Goal: Task Accomplishment & Management: Manage account settings

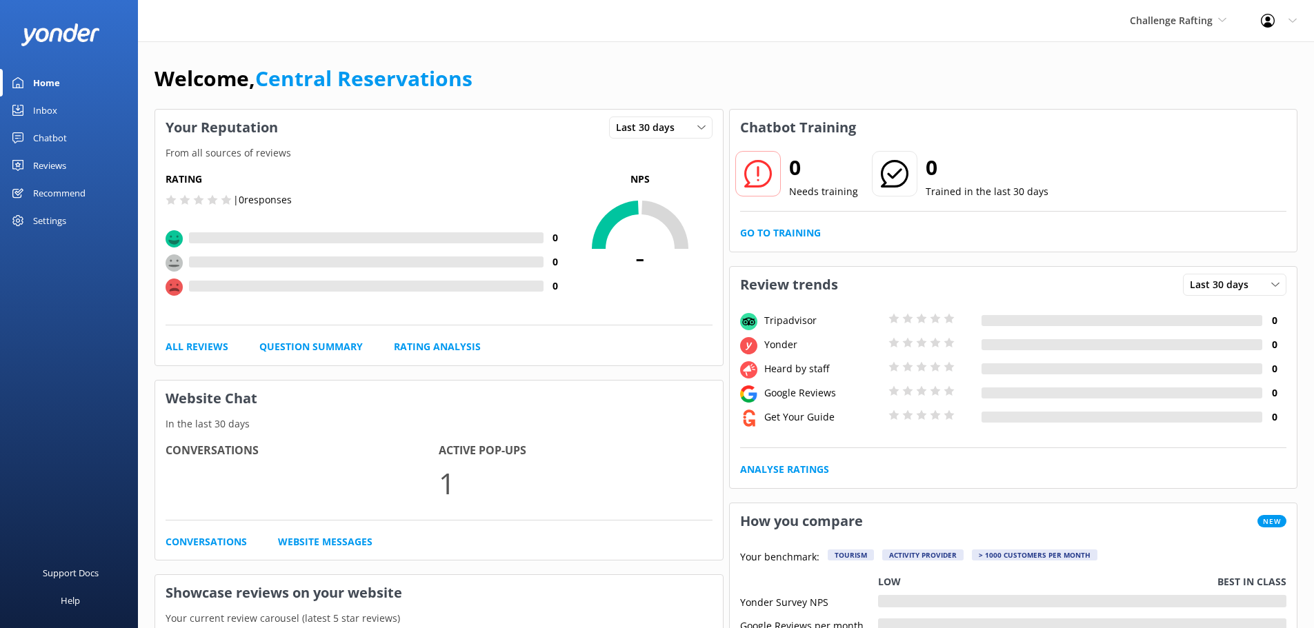
click at [68, 101] on link "Inbox" at bounding box center [69, 111] width 138 height 28
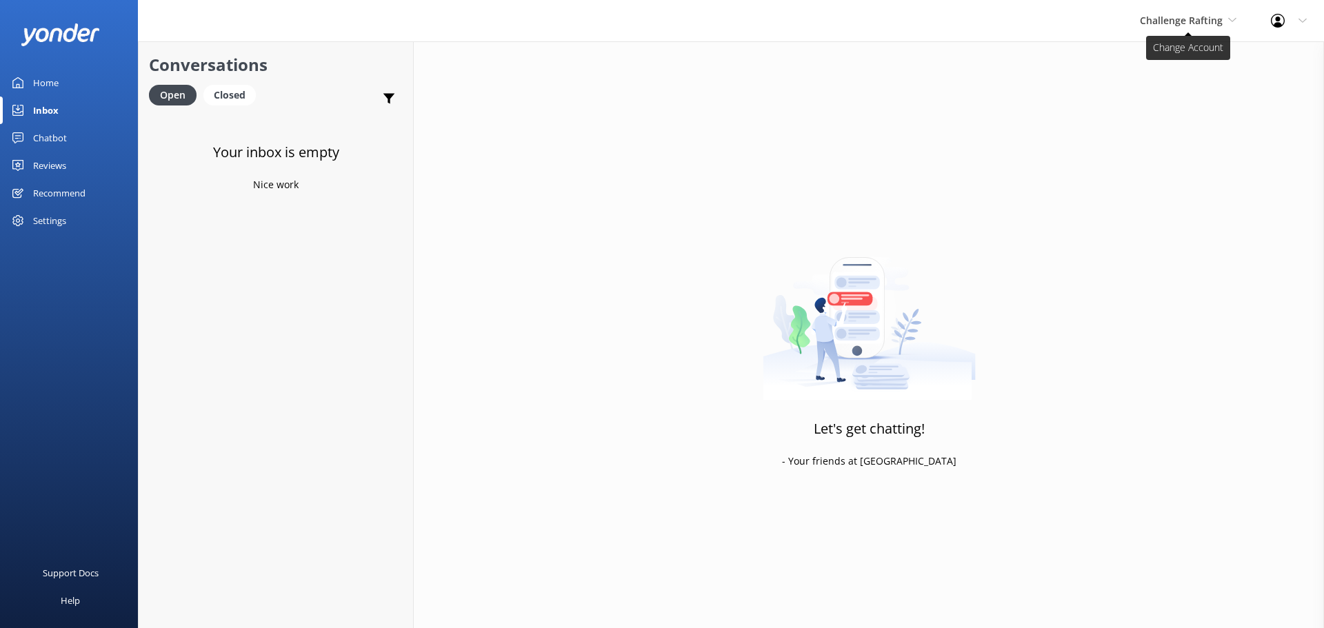
click at [1228, 21] on icon at bounding box center [1232, 20] width 8 height 8
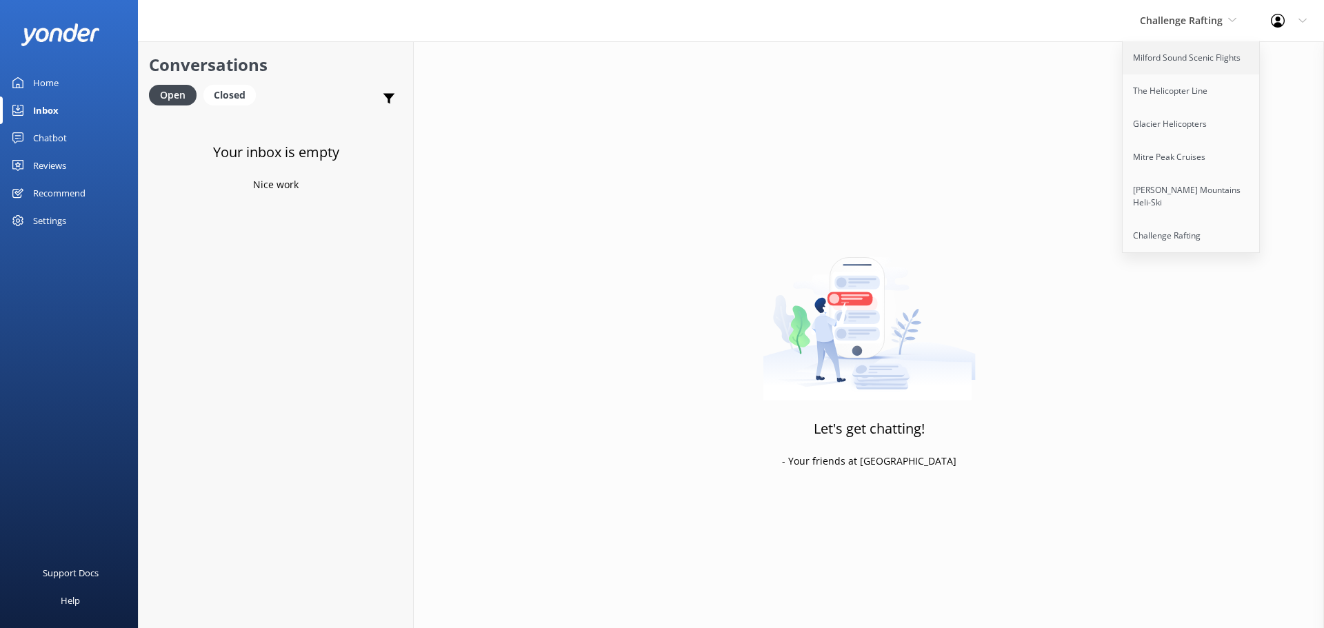
click at [1196, 48] on link "Milford Sound Scenic Flights" at bounding box center [1192, 57] width 138 height 33
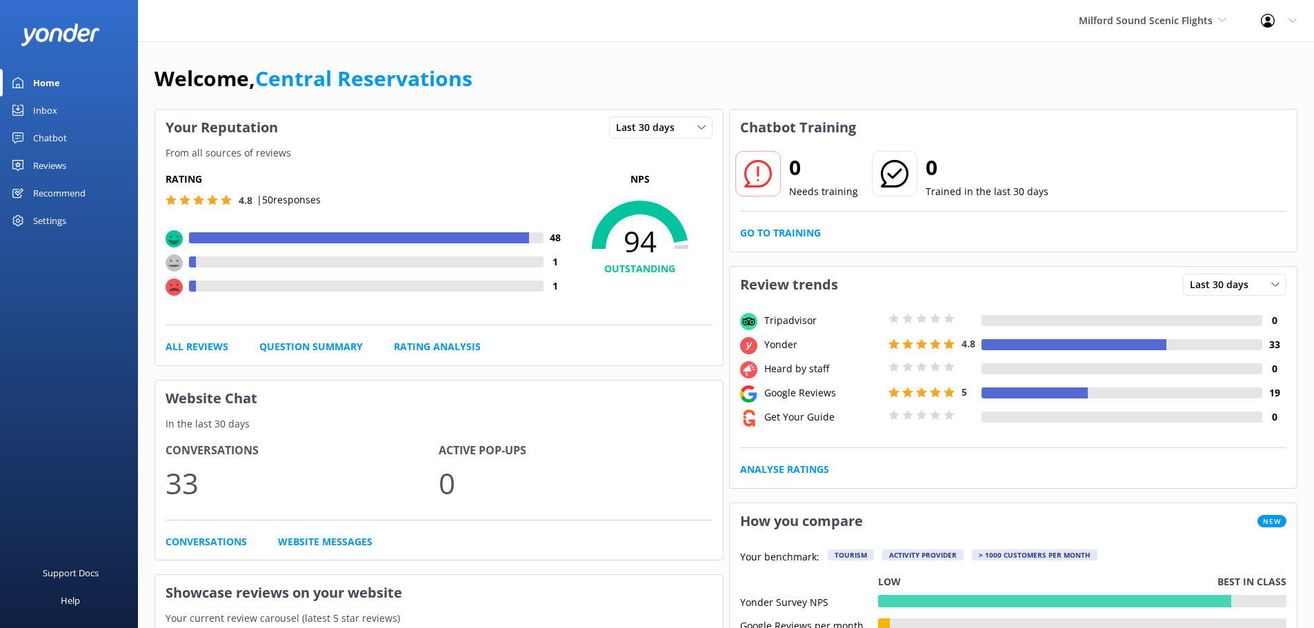
click at [55, 106] on div "Inbox" at bounding box center [45, 111] width 24 height 28
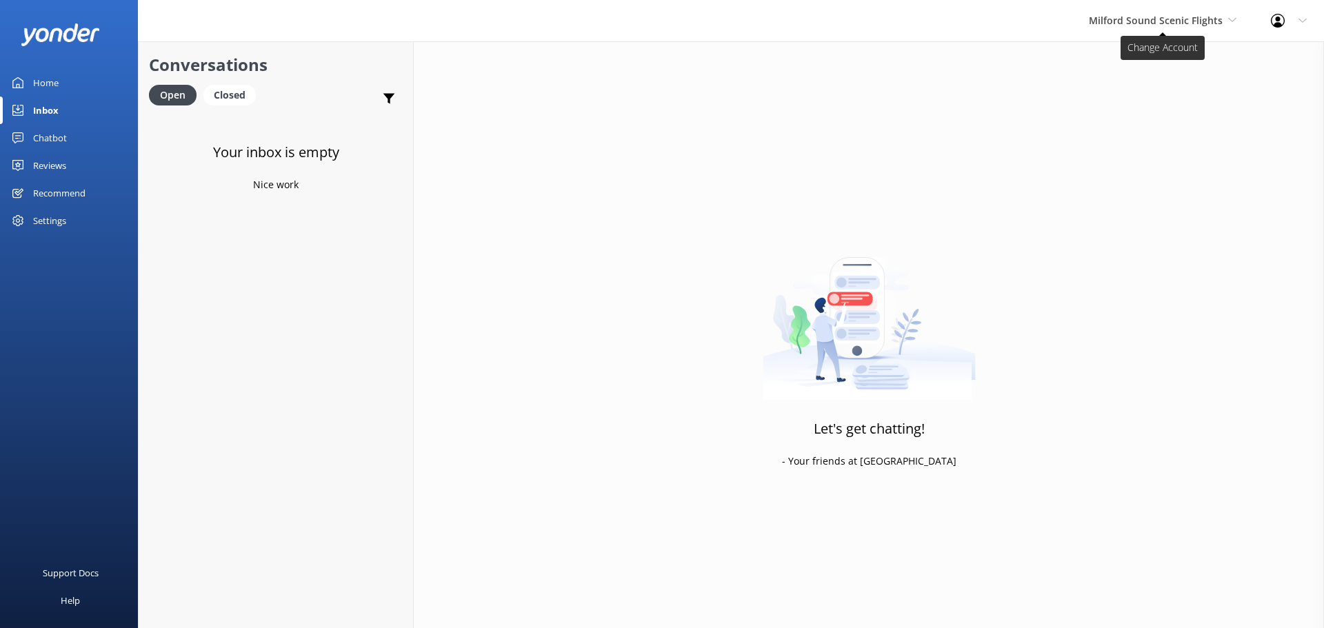
click at [1181, 20] on span "Milford Sound Scenic Flights" at bounding box center [1156, 20] width 134 height 13
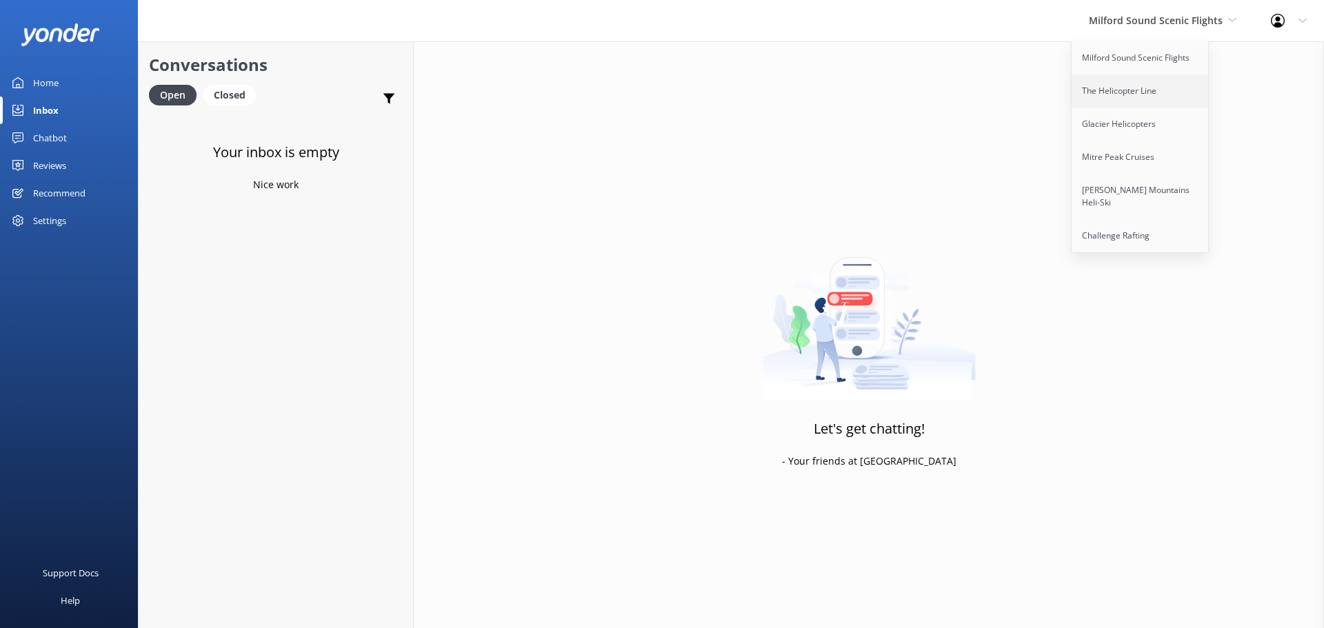
click at [1138, 98] on link "The Helicopter Line" at bounding box center [1141, 90] width 138 height 33
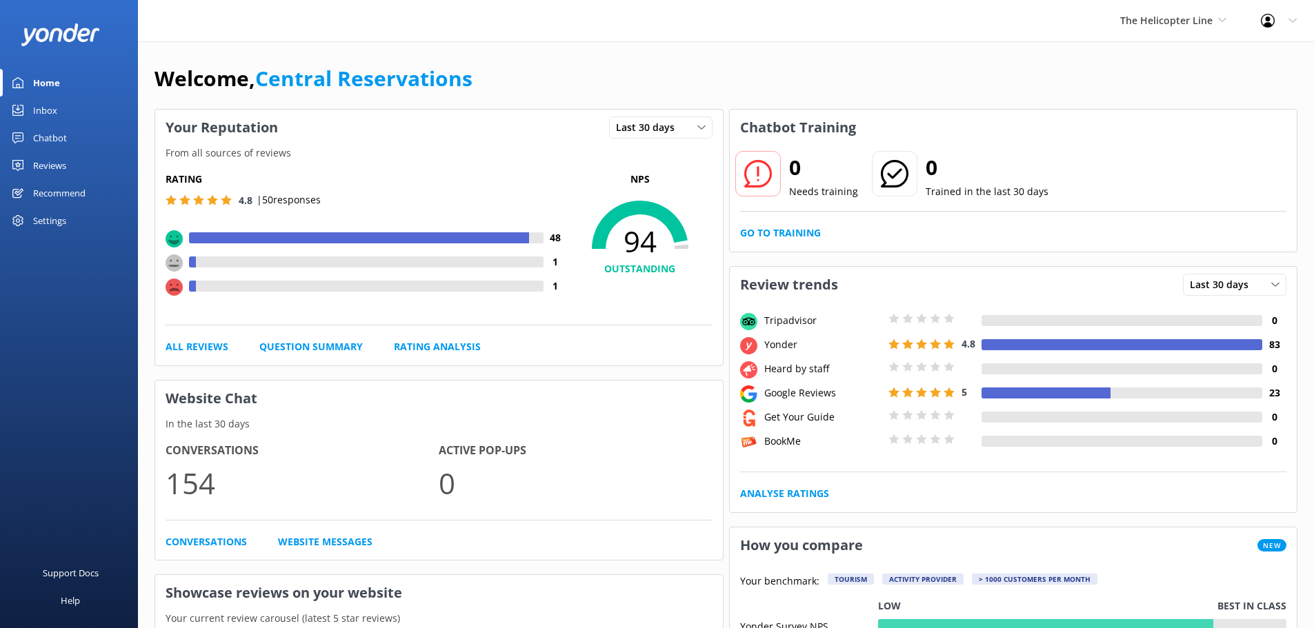
click at [51, 117] on div "Inbox" at bounding box center [45, 111] width 24 height 28
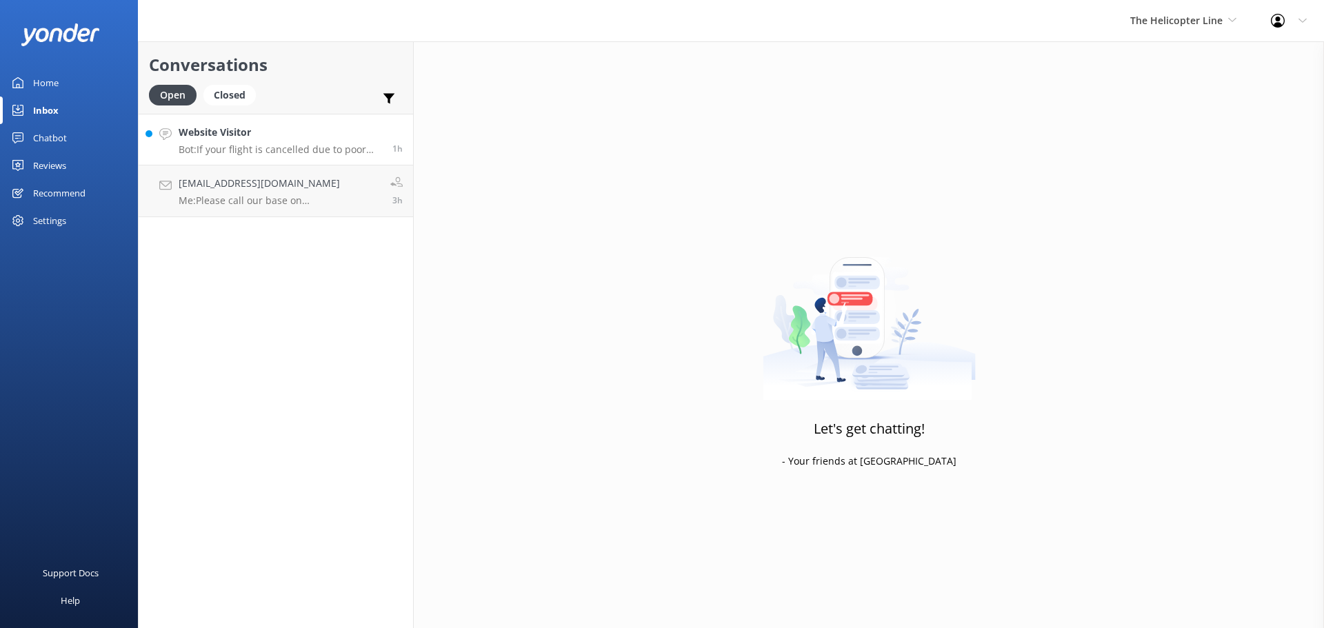
click at [246, 131] on h4 "Website Visitor" at bounding box center [280, 132] width 203 height 15
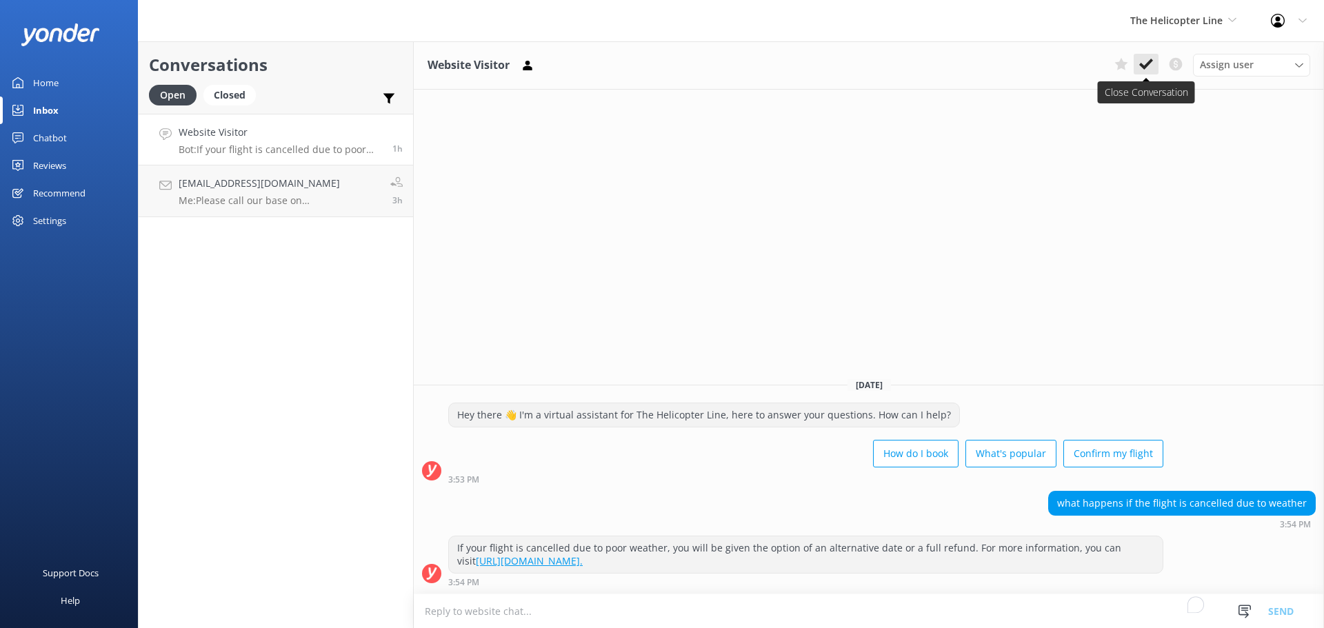
click at [1151, 68] on icon at bounding box center [1146, 64] width 14 height 14
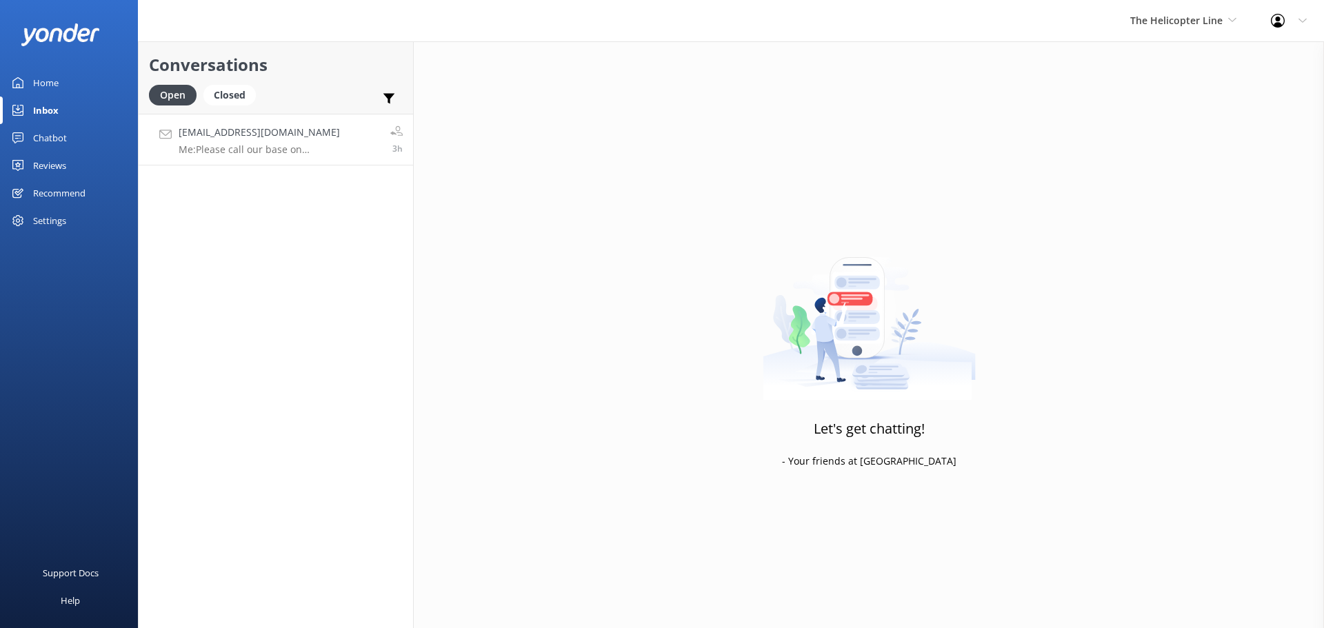
click at [314, 137] on h4 "zhangtf19@gmail.com" at bounding box center [279, 132] width 201 height 15
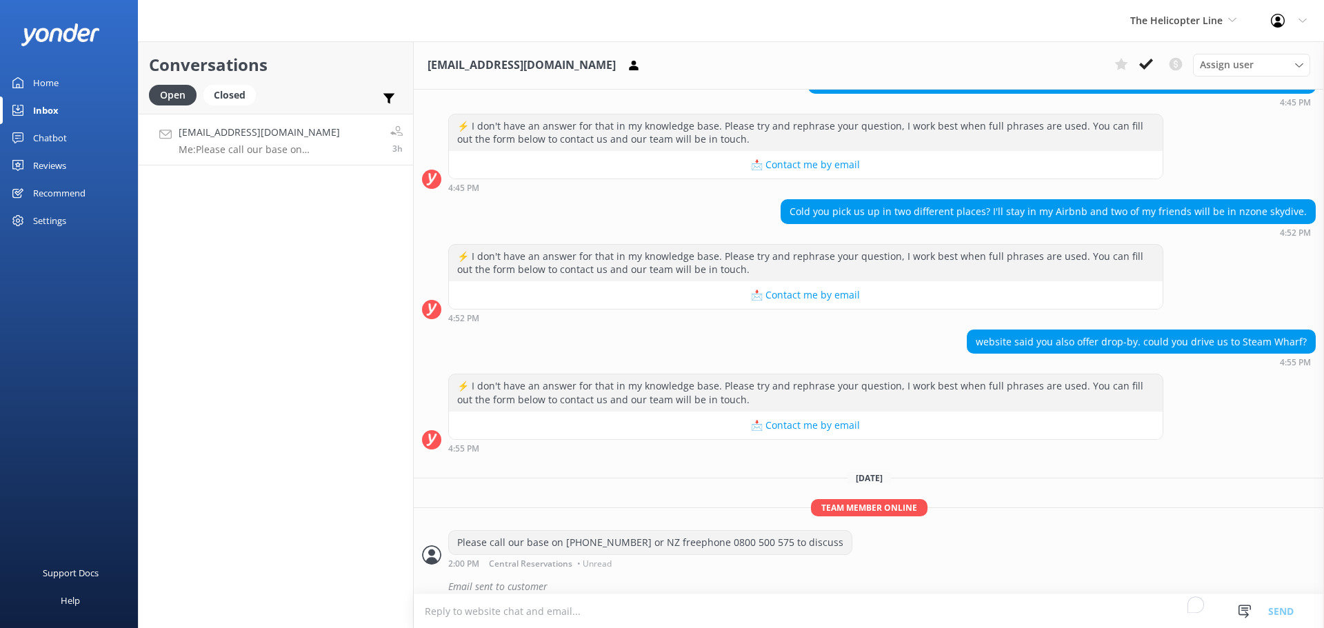
scroll to position [1130, 0]
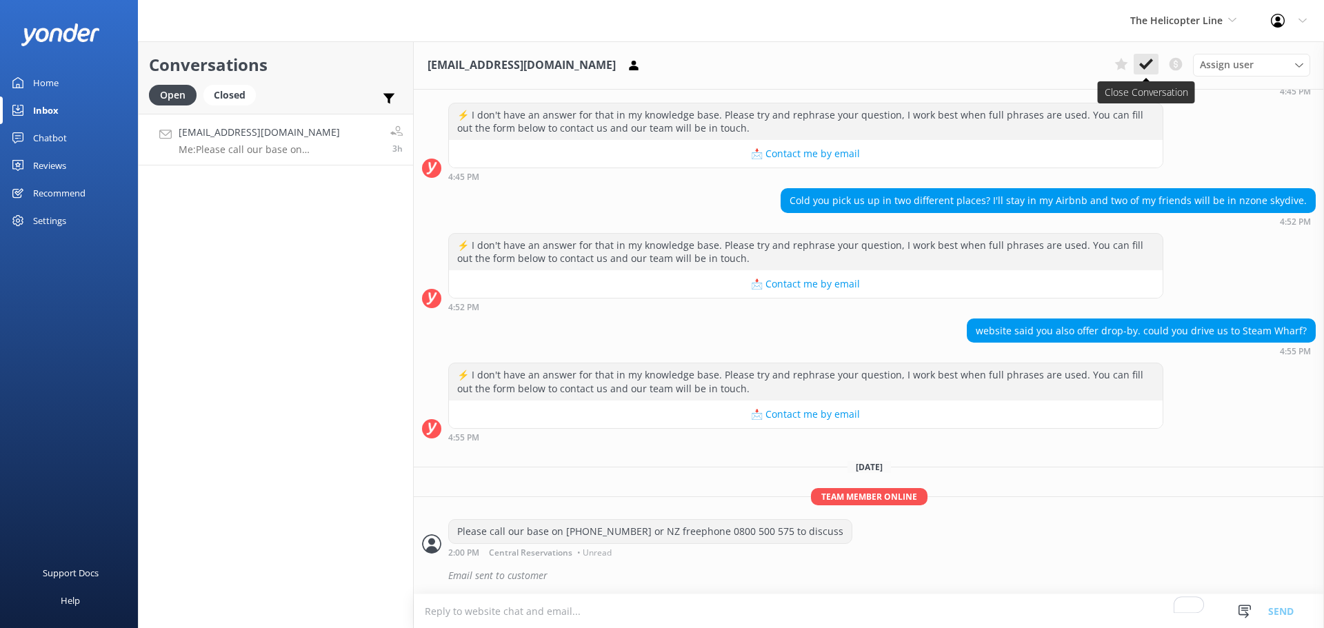
click at [1151, 60] on use at bounding box center [1146, 64] width 14 height 11
click at [1189, 10] on div "The Helicopter Line Milford Sound Scenic Flights The Helicopter Line Glacier He…" at bounding box center [1183, 20] width 141 height 41
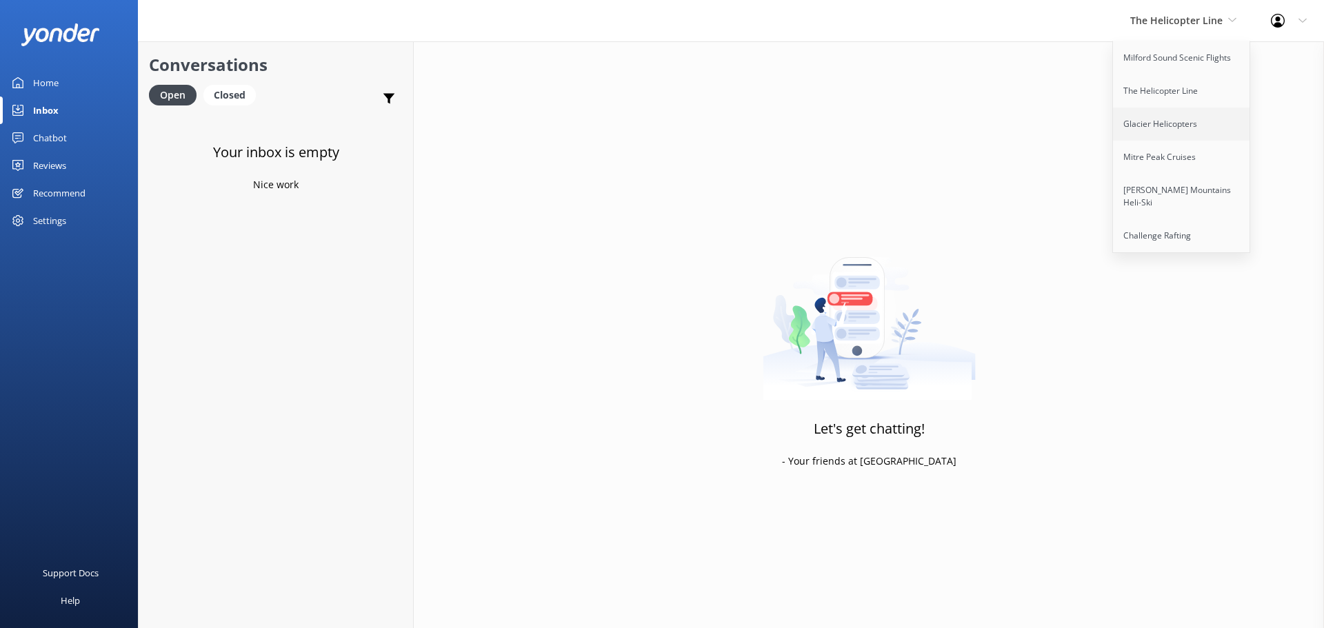
click at [1160, 122] on link "Glacier Helicopters" at bounding box center [1182, 124] width 138 height 33
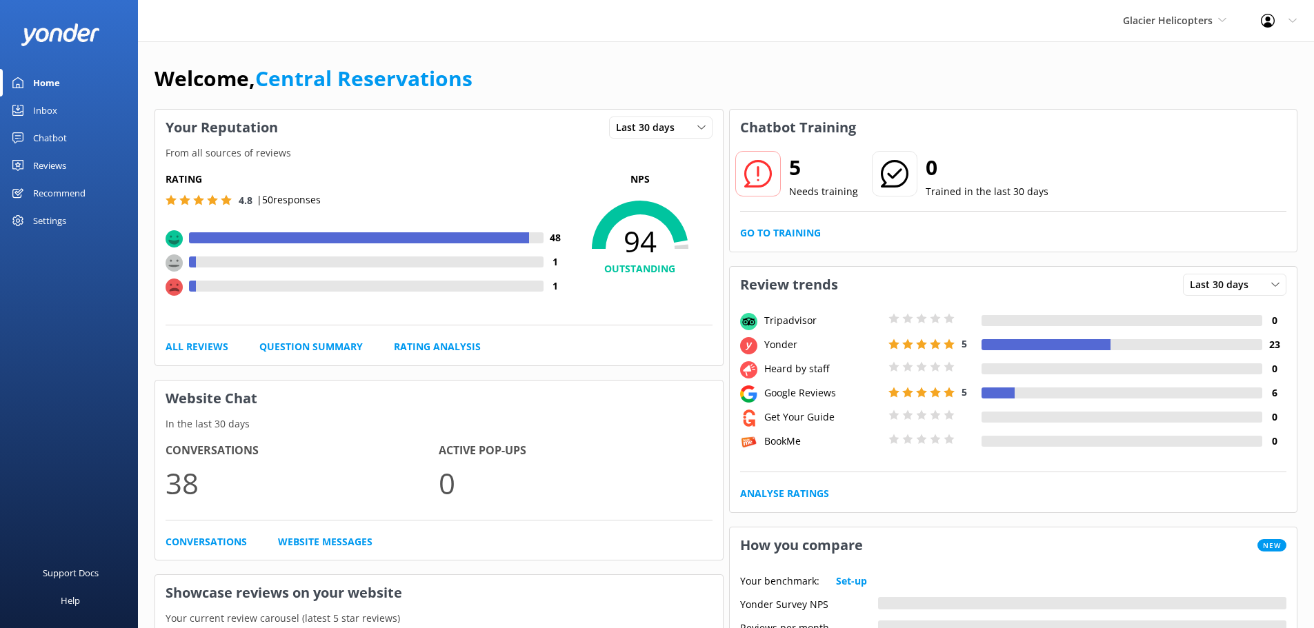
click at [68, 101] on link "Inbox" at bounding box center [69, 111] width 138 height 28
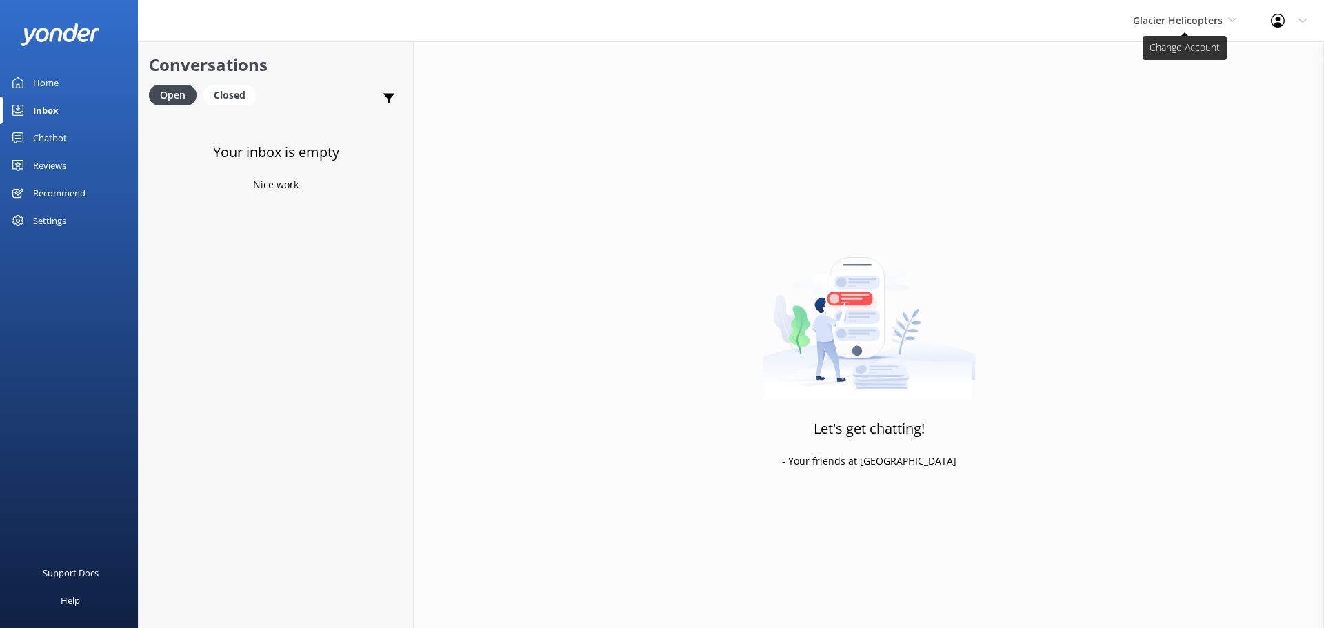
click at [1214, 26] on span "Glacier Helicopters" at bounding box center [1178, 20] width 90 height 13
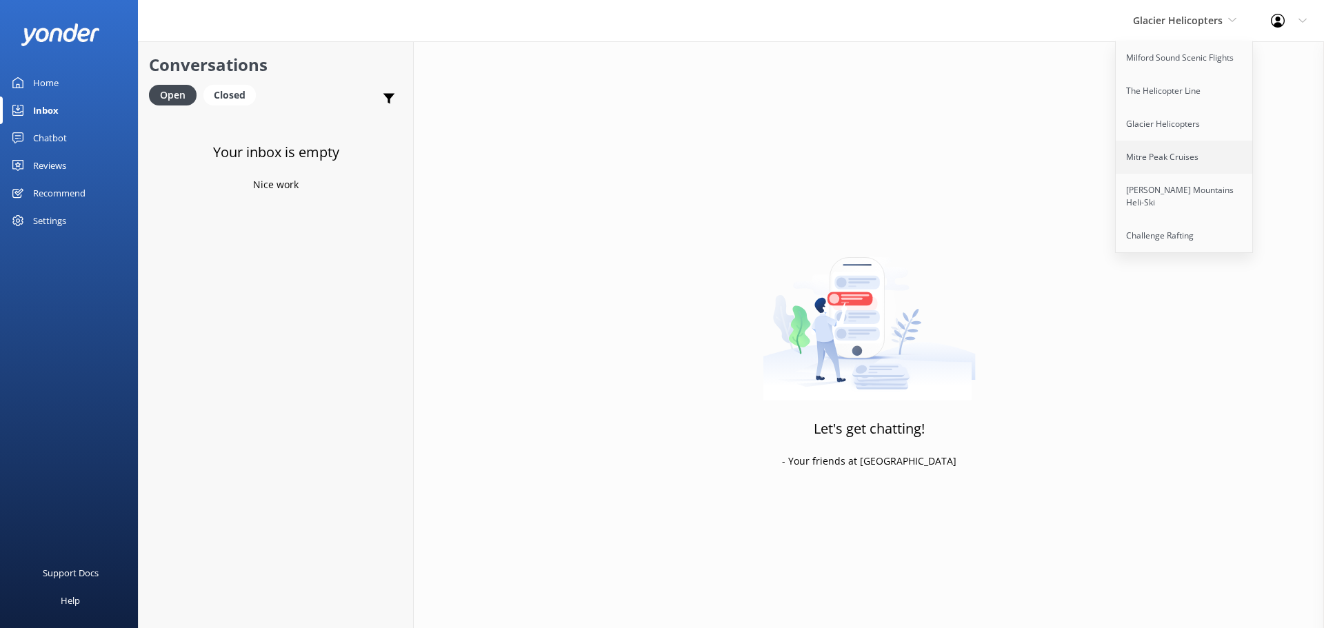
click at [1156, 163] on link "Mitre Peak Cruises" at bounding box center [1185, 157] width 138 height 33
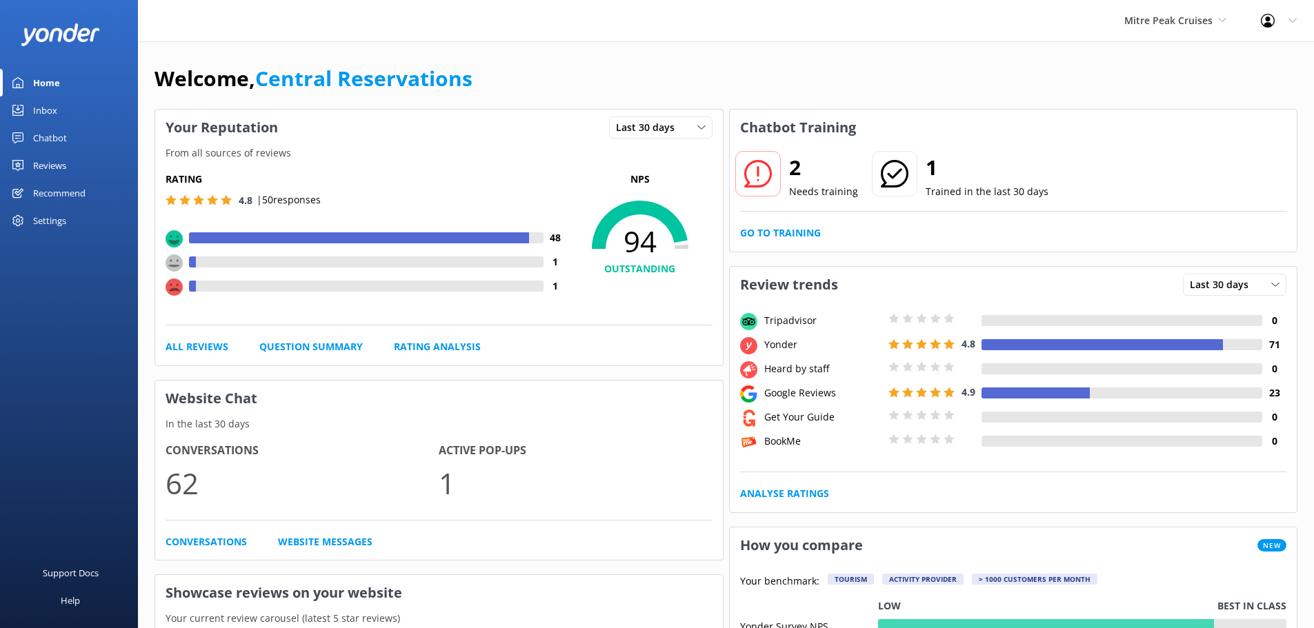
click at [52, 104] on div "Inbox" at bounding box center [45, 111] width 24 height 28
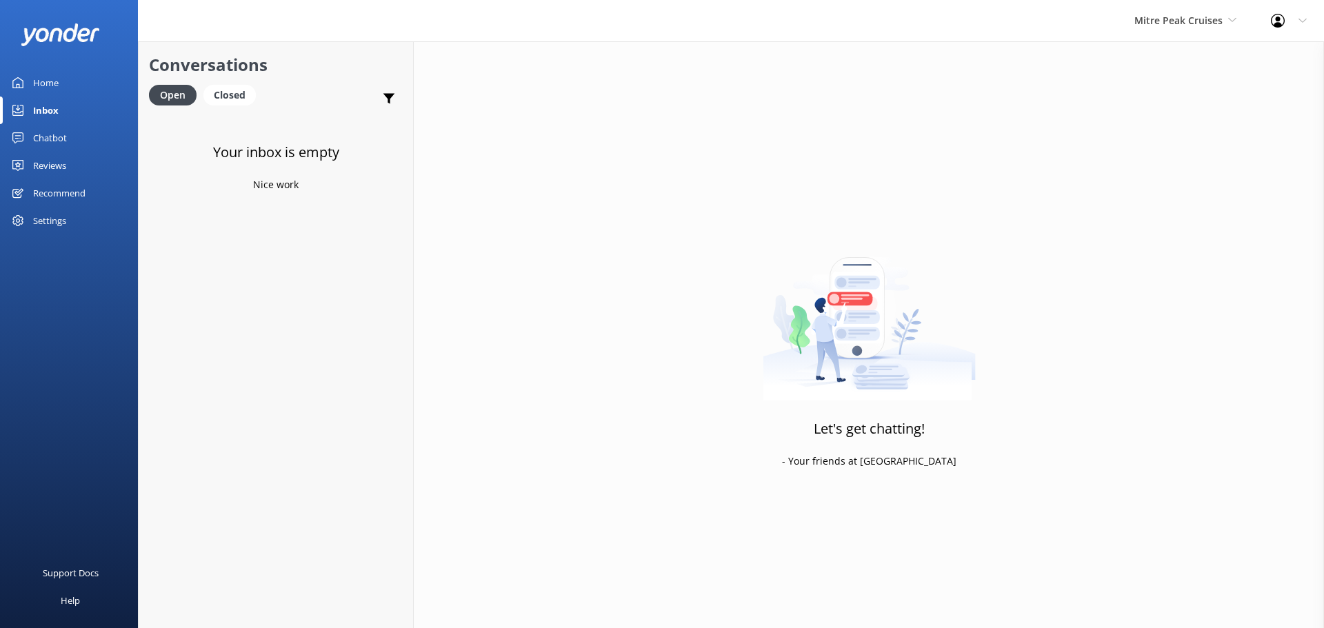
click at [1167, 30] on div "Mitre Peak Cruises Milford Sound Scenic Flights The Helicopter Line Glacier Hel…" at bounding box center [1185, 20] width 137 height 41
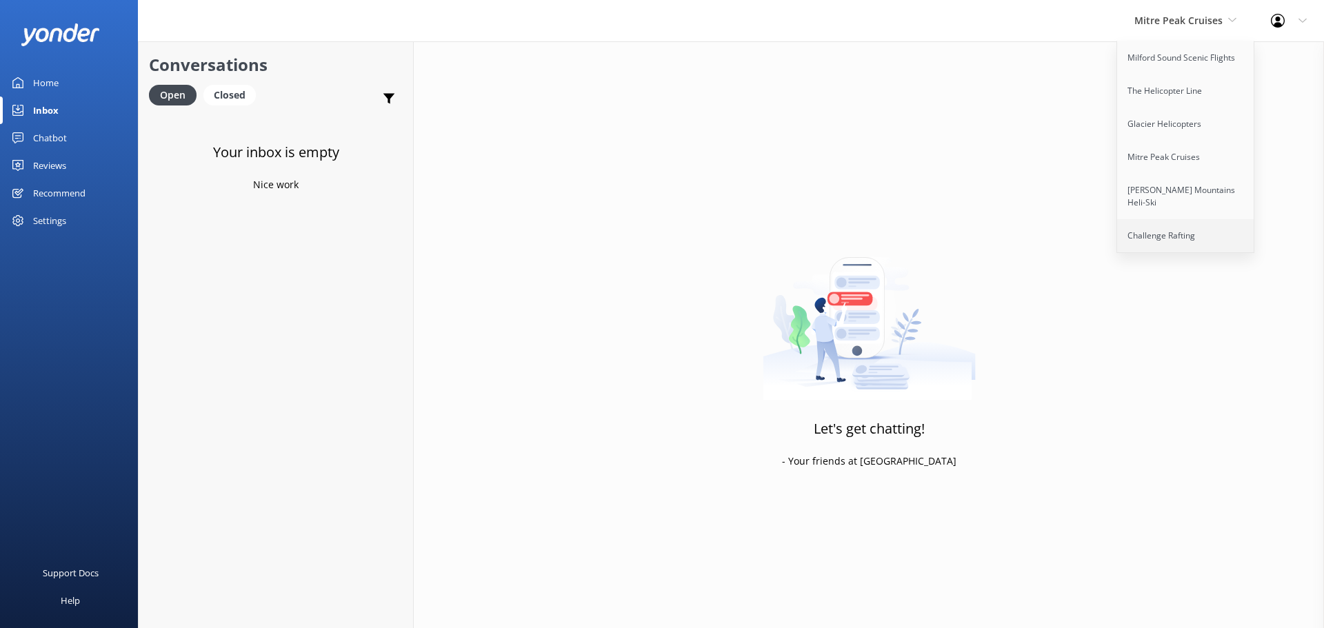
click at [1169, 222] on link "Challenge Rafting" at bounding box center [1186, 235] width 138 height 33
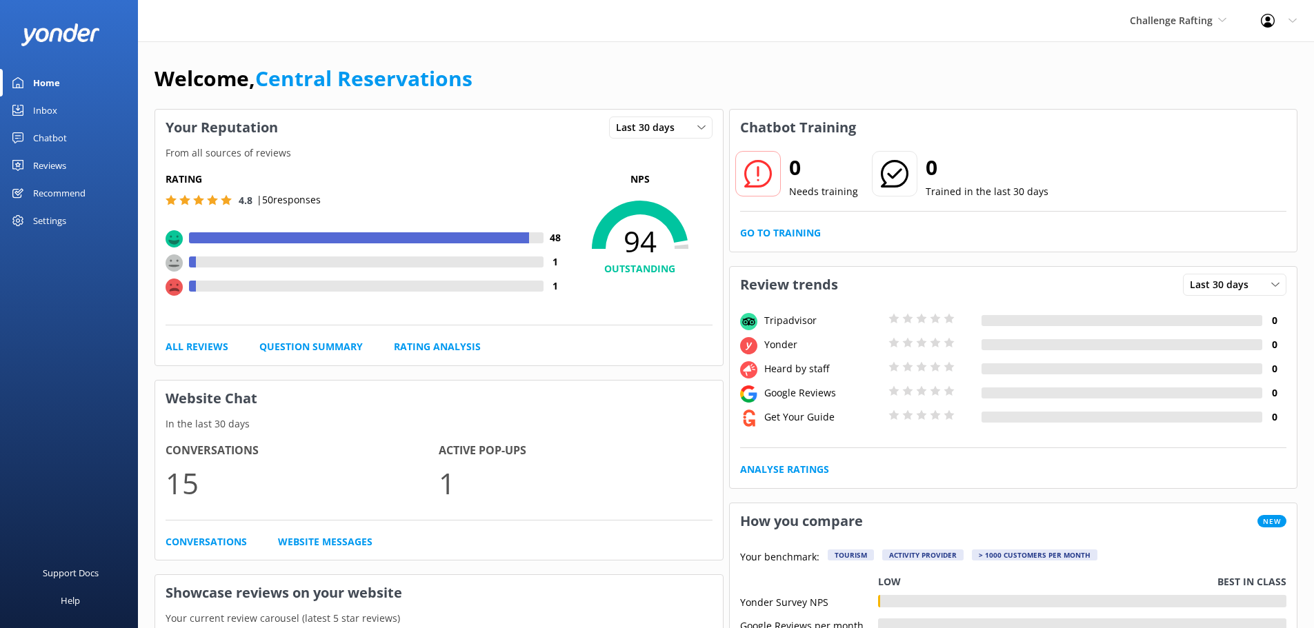
click at [30, 105] on link "Inbox" at bounding box center [69, 111] width 138 height 28
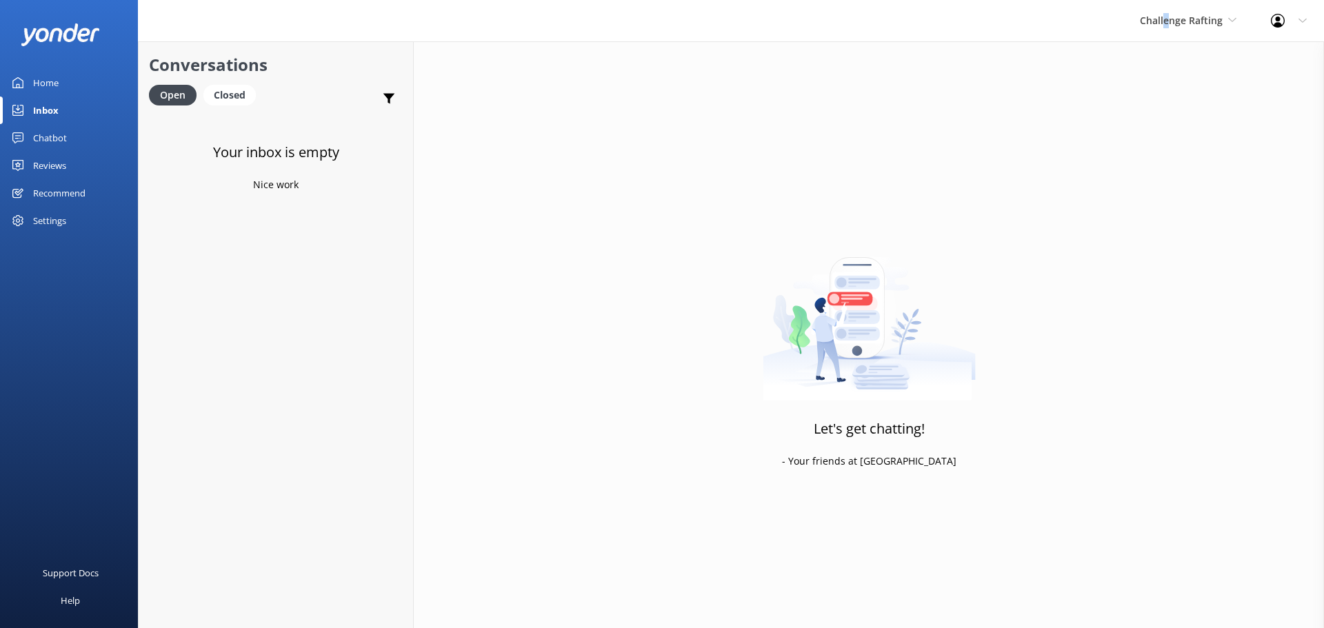
click at [1165, 30] on div "Challenge Rafting Milford Sound Scenic Flights The Helicopter Line Glacier Heli…" at bounding box center [1188, 20] width 131 height 41
click at [1148, 52] on link "Milford Sound Scenic Flights" at bounding box center [1192, 57] width 138 height 33
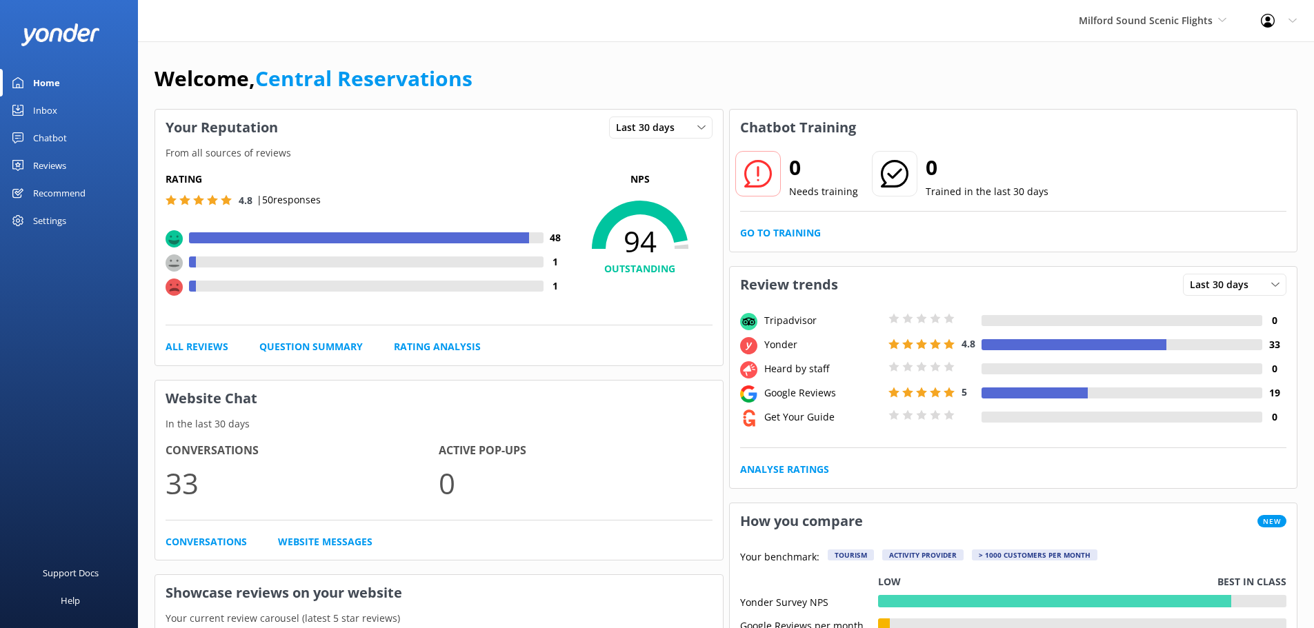
click at [812, 77] on div "Welcome, Central Reservations" at bounding box center [725, 85] width 1143 height 47
click at [61, 112] on link "Inbox" at bounding box center [69, 111] width 138 height 28
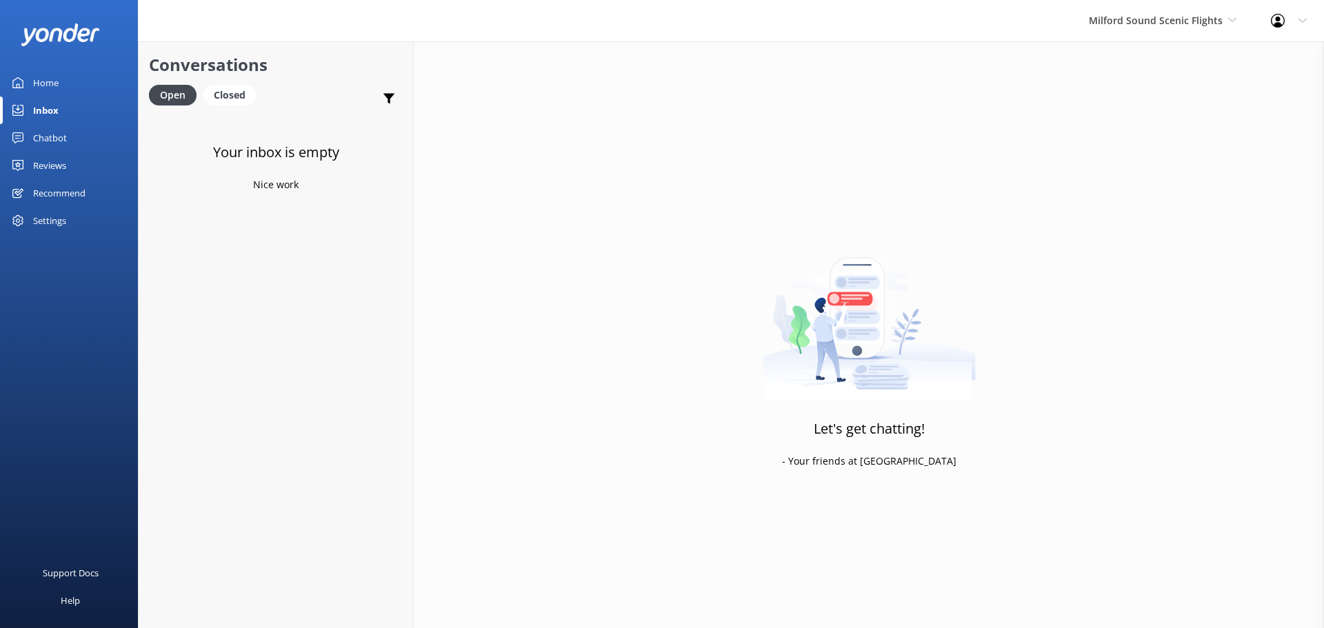
click at [1223, 37] on div "Milford Sound Scenic Flights Milford Sound Scenic Flights The Helicopter Line G…" at bounding box center [1163, 20] width 182 height 41
click at [1142, 80] on link "The Helicopter Line" at bounding box center [1141, 90] width 138 height 33
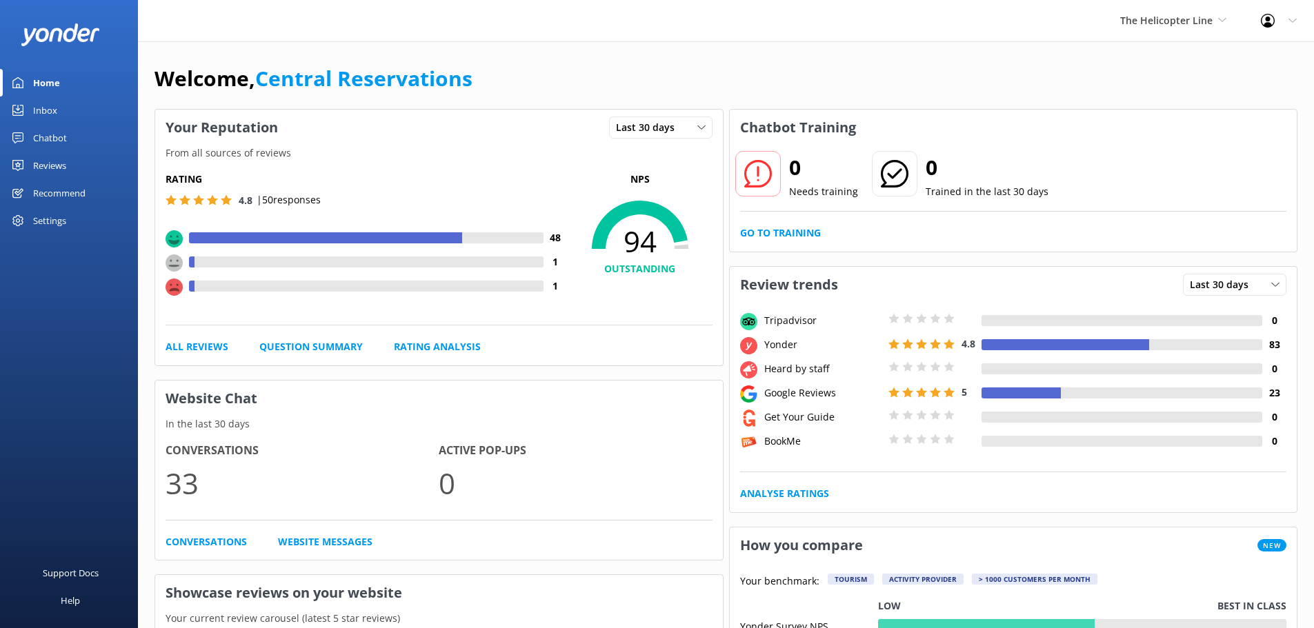
click at [39, 112] on div "Inbox" at bounding box center [45, 111] width 24 height 28
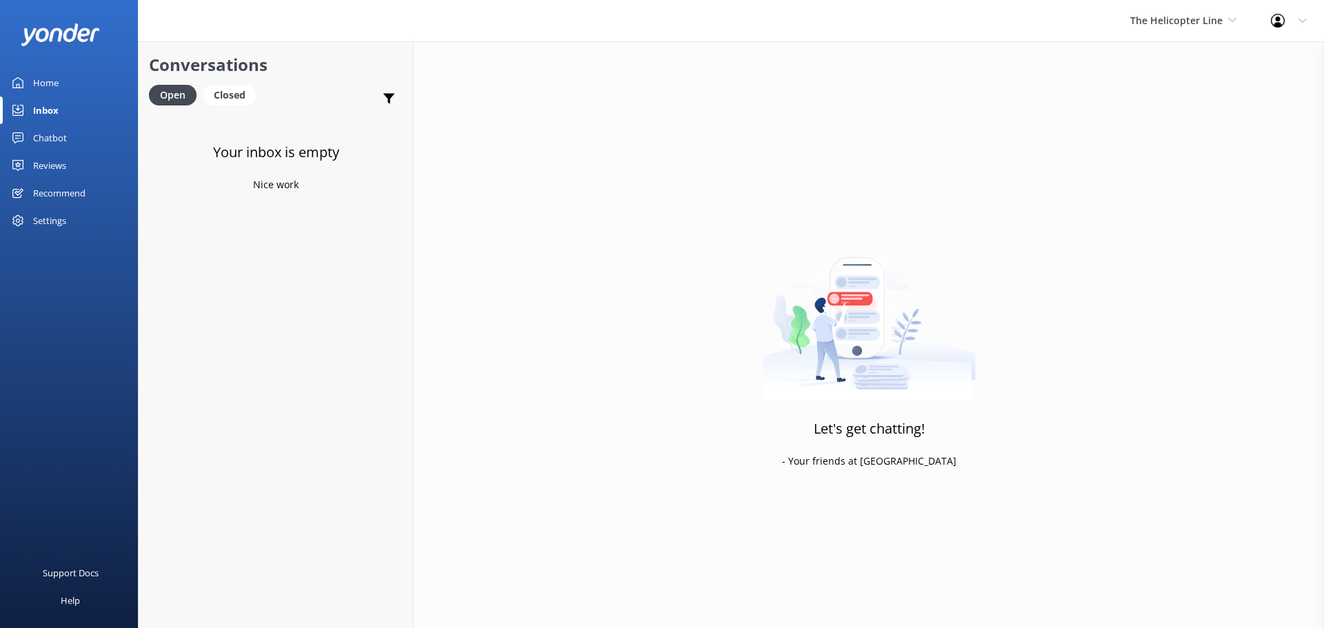
click at [1161, 8] on div "The Helicopter Line Milford Sound Scenic Flights The Helicopter Line Glacier He…" at bounding box center [1183, 20] width 141 height 41
click at [1167, 121] on link "Glacier Helicopters" at bounding box center [1182, 124] width 138 height 33
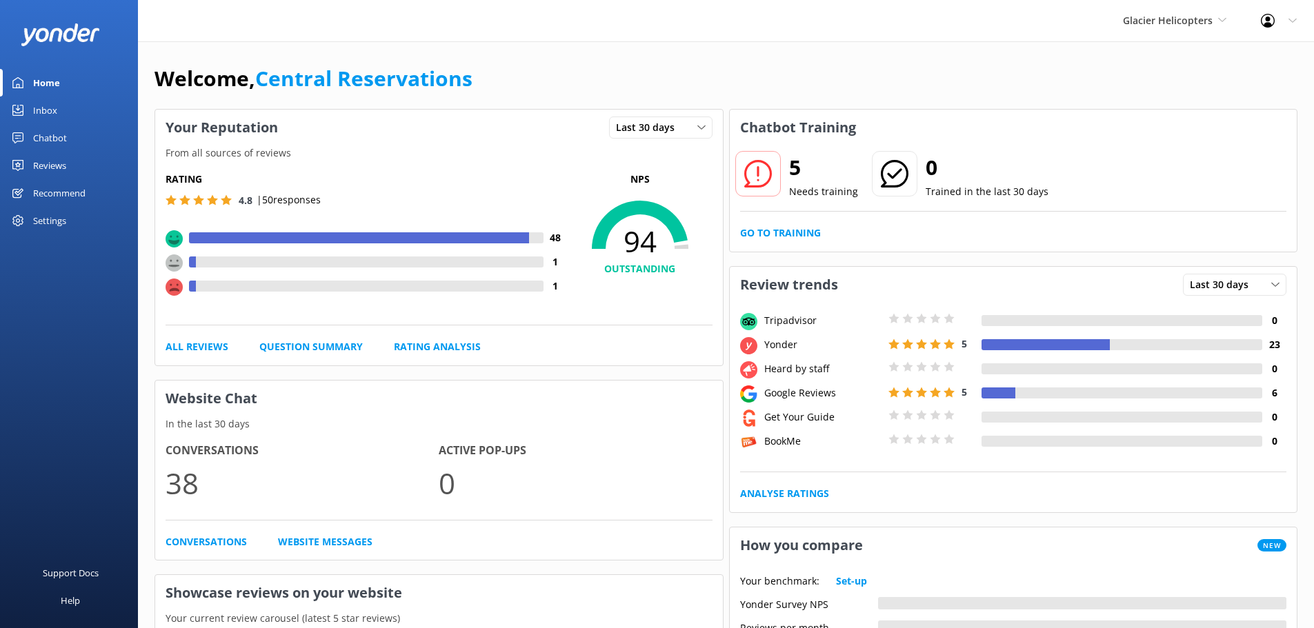
click at [37, 99] on div "Inbox" at bounding box center [45, 111] width 24 height 28
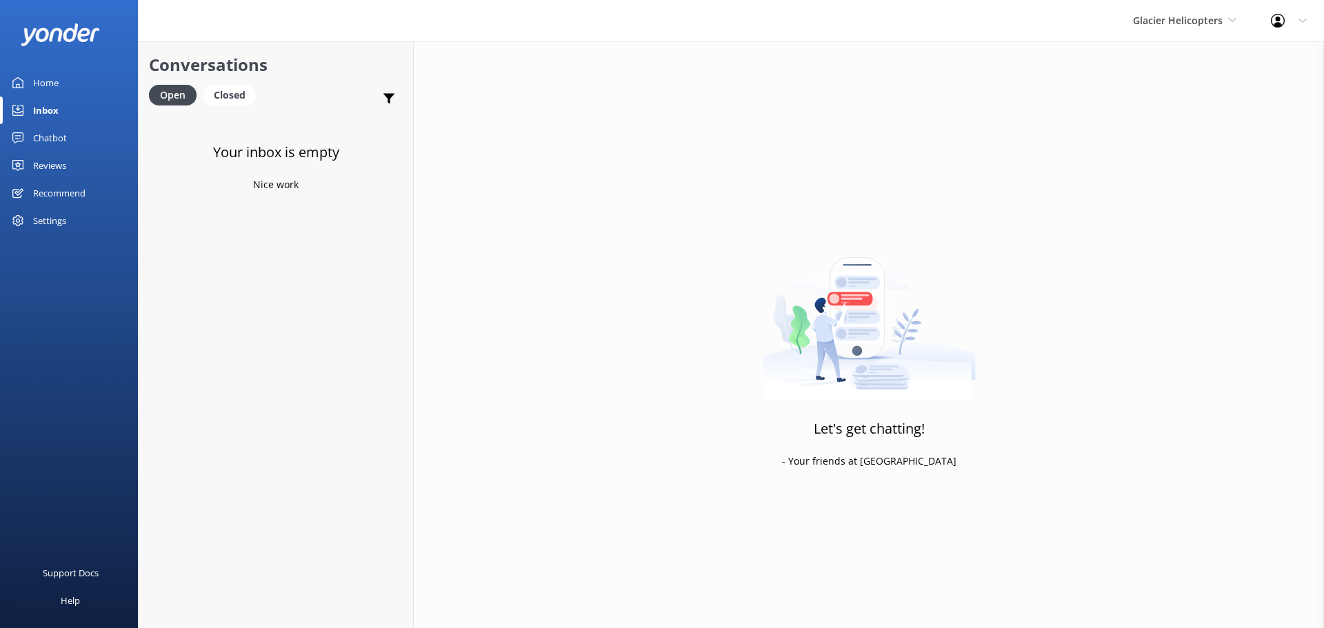
drag, startPoint x: 273, startPoint y: 321, endPoint x: 277, endPoint y: 310, distance: 11.6
click at [273, 321] on div "Your inbox is empty Nice work" at bounding box center [276, 428] width 274 height 628
drag, startPoint x: 357, startPoint y: 352, endPoint x: 336, endPoint y: 148, distance: 205.2
click at [357, 352] on div "Your inbox is empty Nice work" at bounding box center [276, 428] width 274 height 628
click at [257, 402] on div "Your inbox is empty Nice work" at bounding box center [276, 428] width 274 height 628
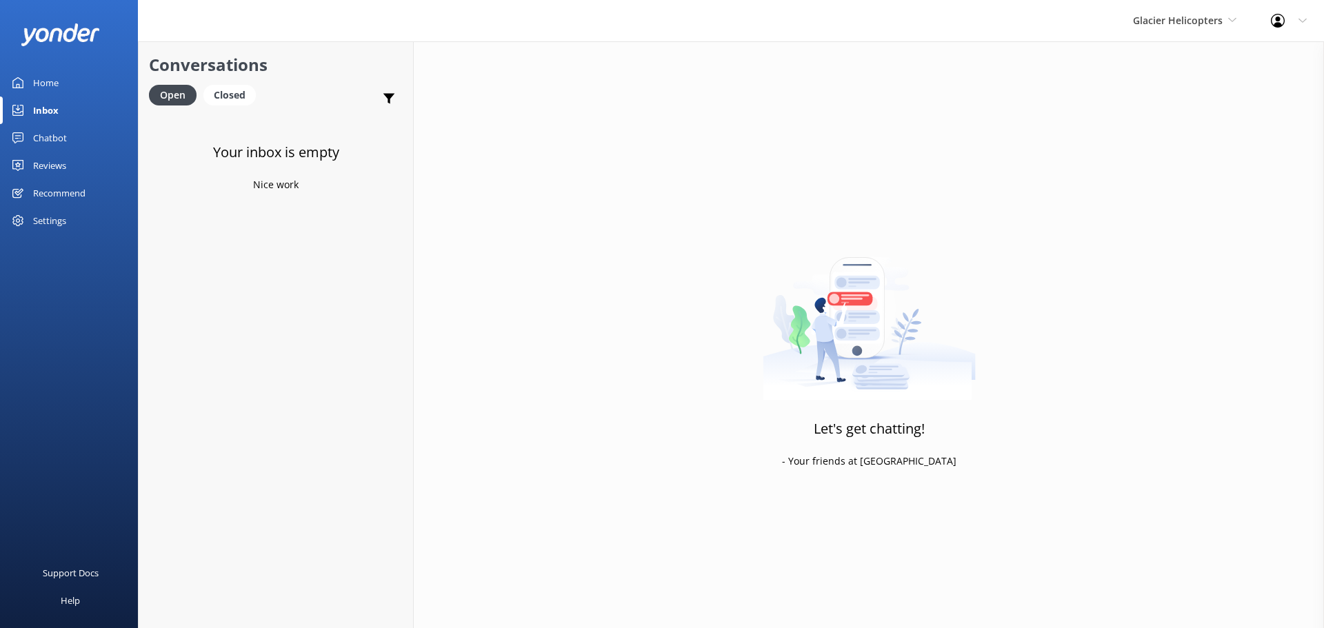
click at [288, 372] on div "Your inbox is empty Nice work" at bounding box center [276, 428] width 274 height 628
click at [1194, 27] on span "Glacier Helicopters" at bounding box center [1184, 20] width 103 height 15
click at [1205, 53] on link "Milford Sound Scenic Flights" at bounding box center [1185, 57] width 138 height 33
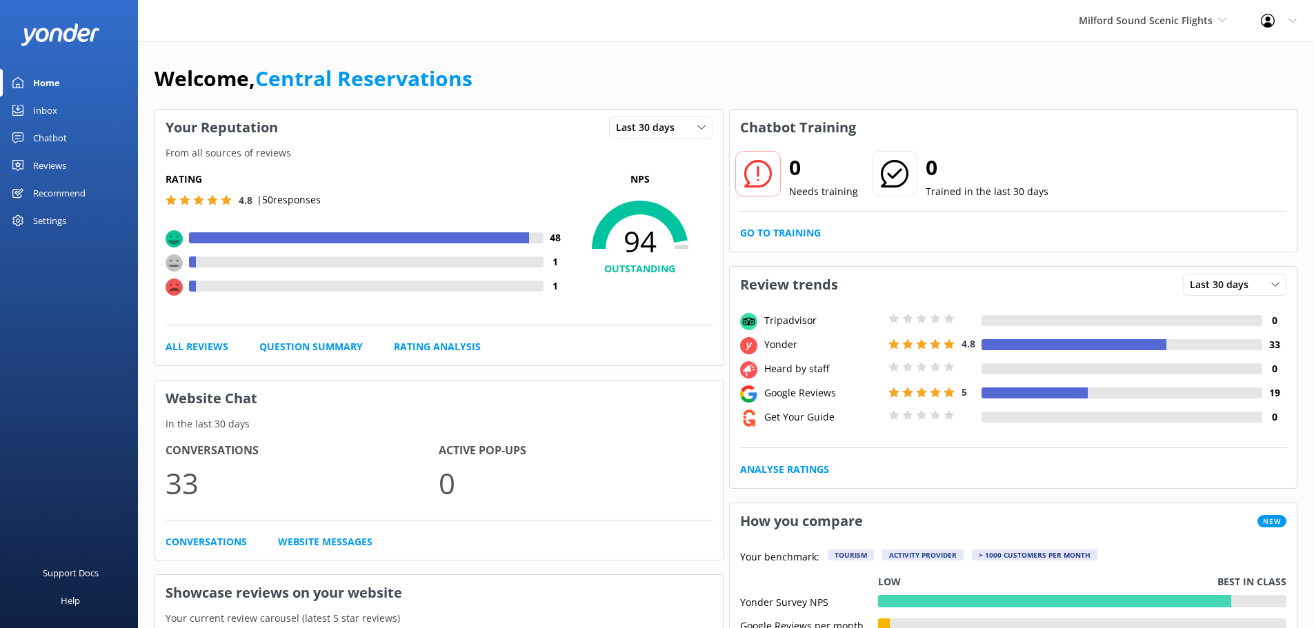
click at [33, 110] on div "Inbox" at bounding box center [45, 111] width 24 height 28
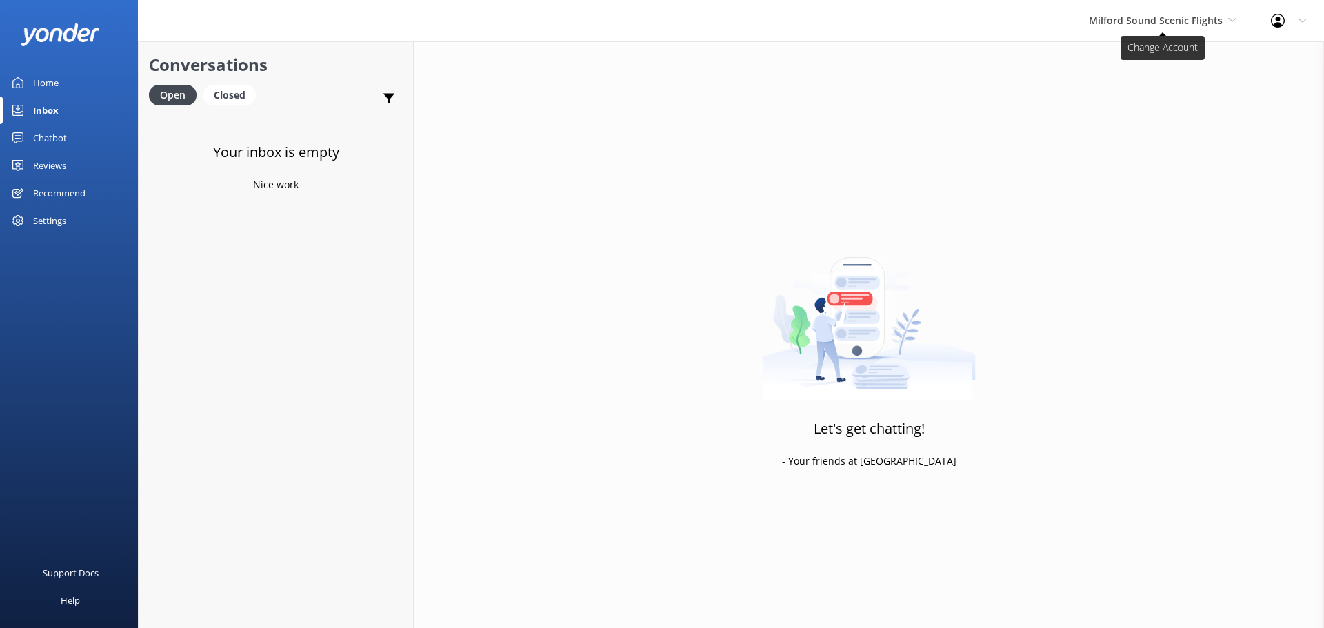
click at [1140, 21] on span "Milford Sound Scenic Flights" at bounding box center [1156, 20] width 134 height 13
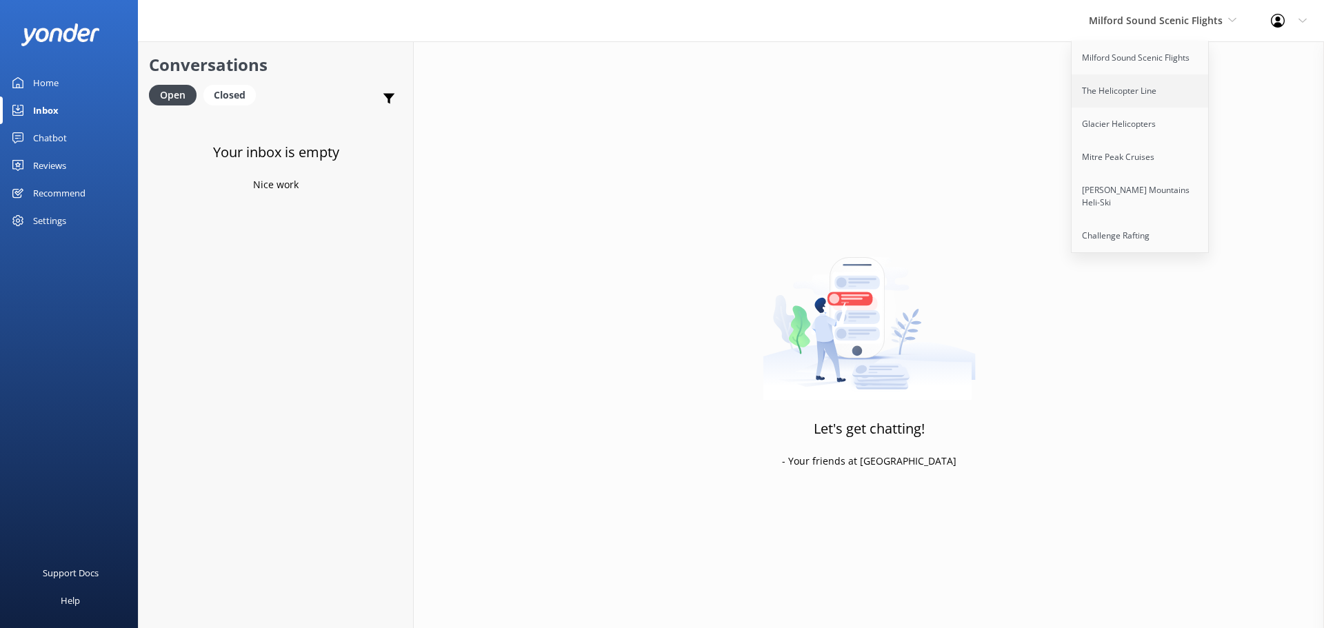
click at [1139, 81] on link "The Helicopter Line" at bounding box center [1141, 90] width 138 height 33
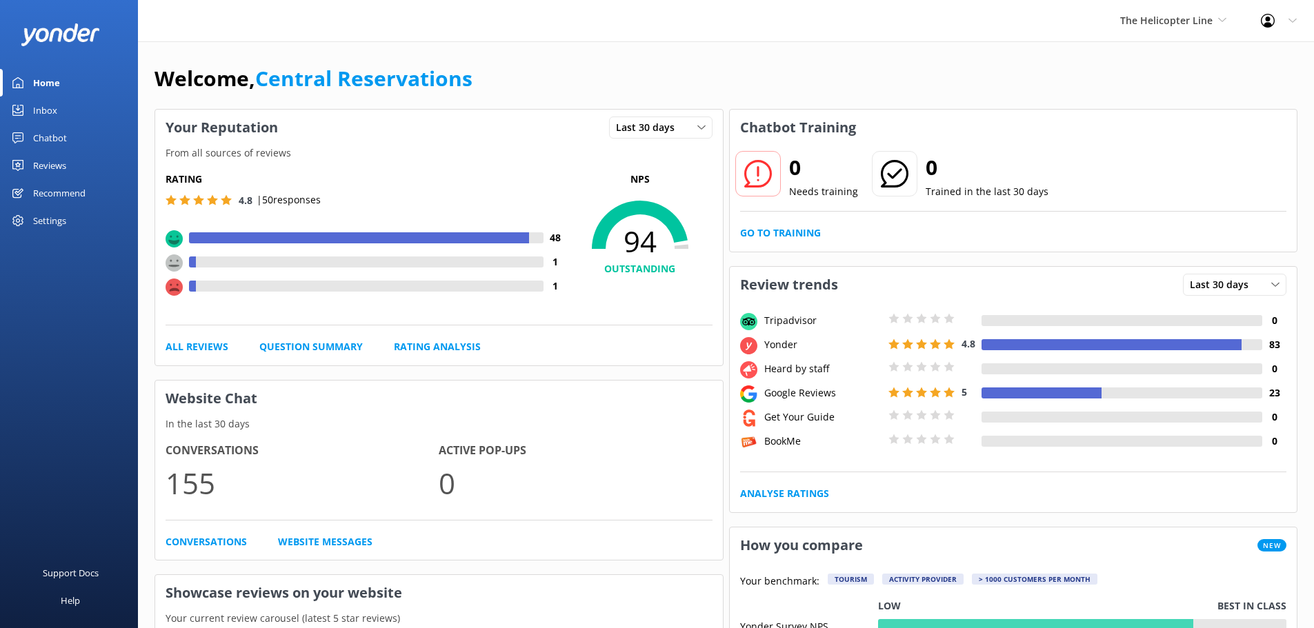
click at [48, 110] on div "Inbox" at bounding box center [45, 111] width 24 height 28
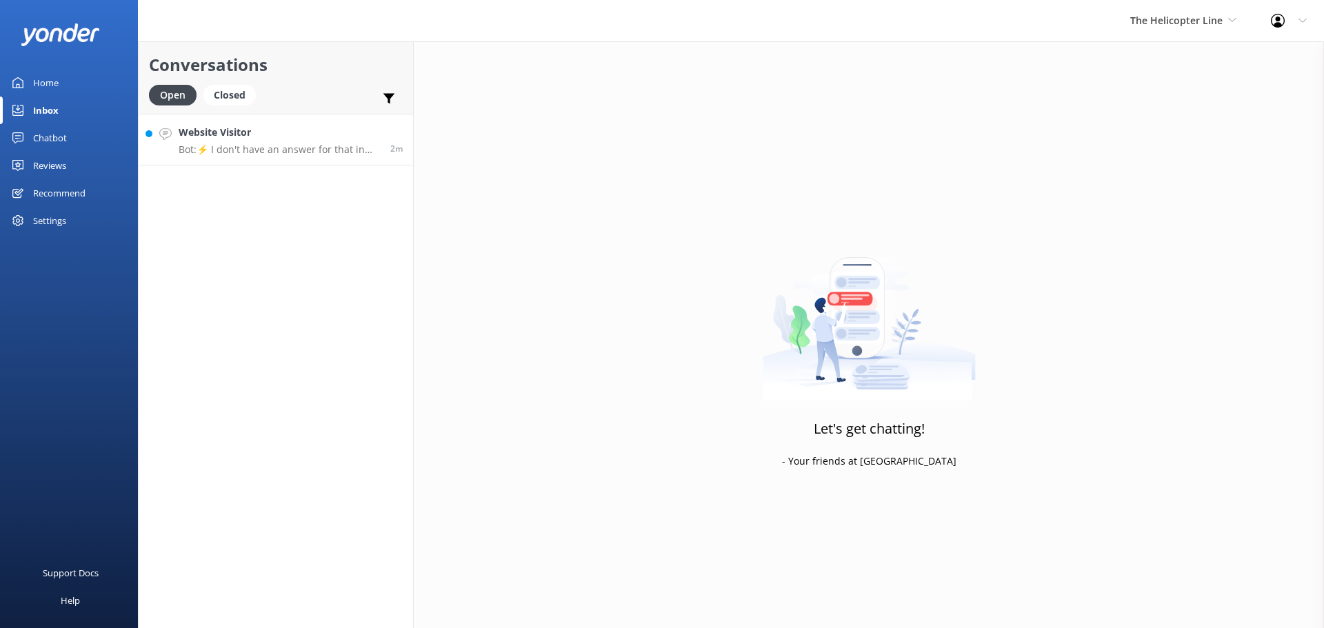
click at [358, 120] on link "Website Visitor Bot: ⚡ I don't have an answer for that in my knowledge base. Pl…" at bounding box center [276, 140] width 274 height 52
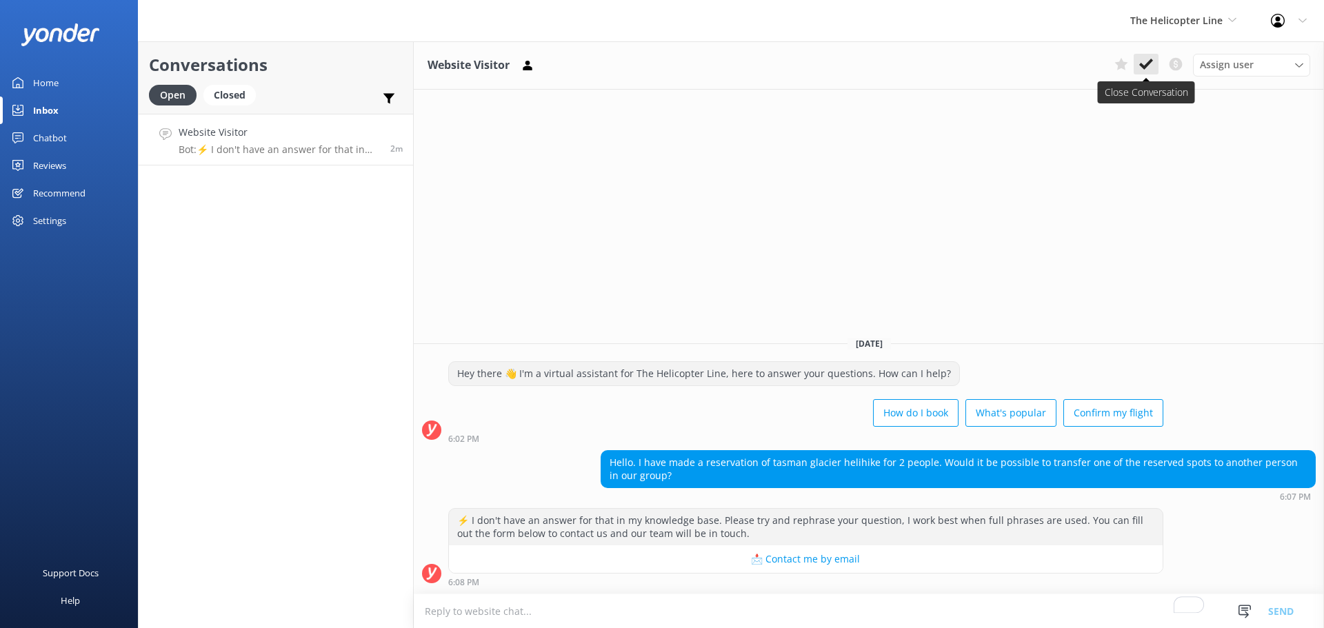
click at [1145, 66] on use at bounding box center [1146, 64] width 14 height 11
click at [1167, 28] on span "The Helicopter Line" at bounding box center [1183, 20] width 106 height 15
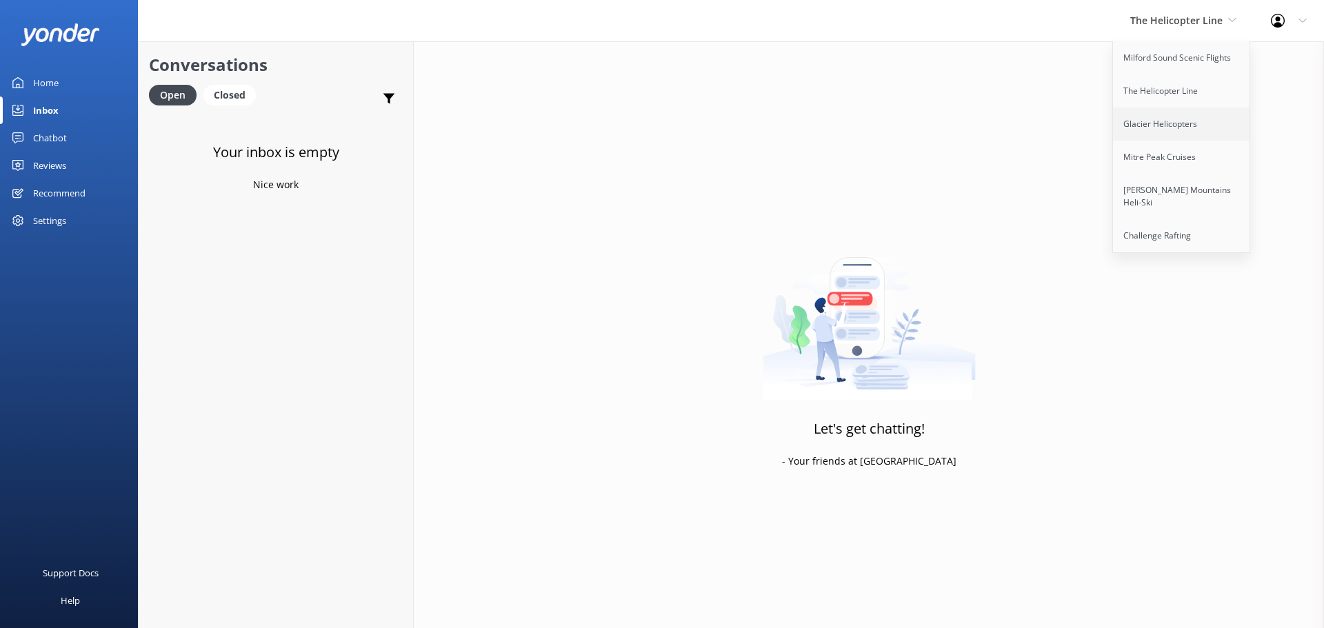
click at [1187, 129] on link "Glacier Helicopters" at bounding box center [1182, 124] width 138 height 33
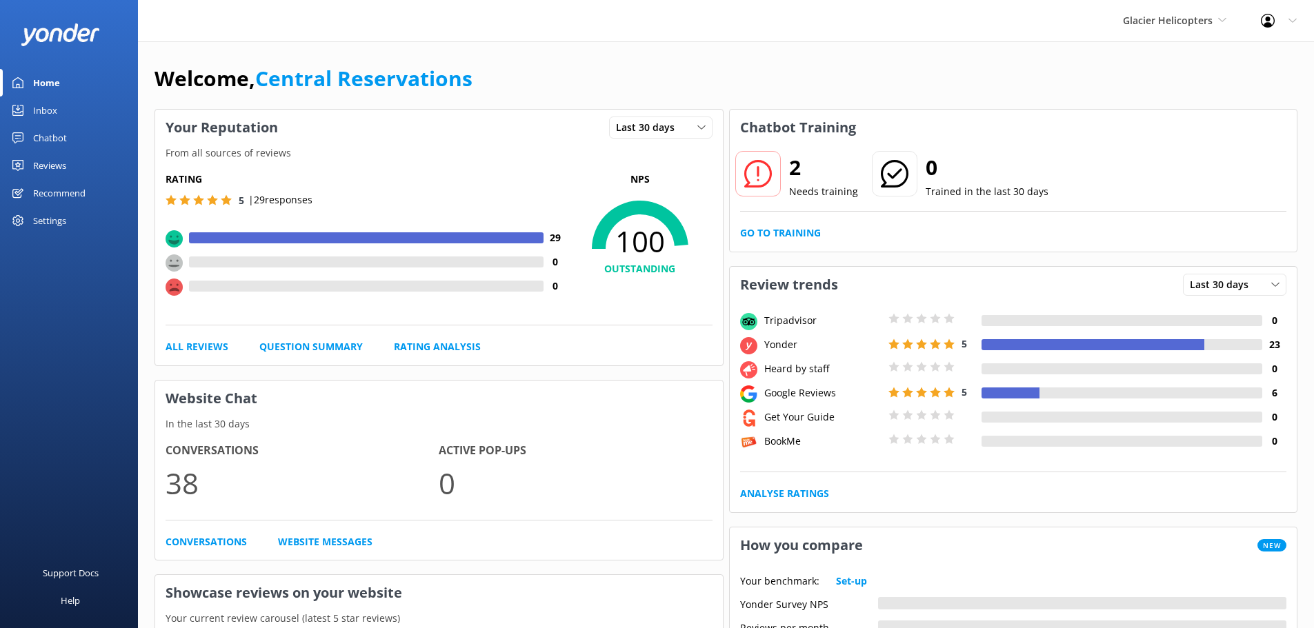
click at [38, 105] on div "Inbox" at bounding box center [45, 111] width 24 height 28
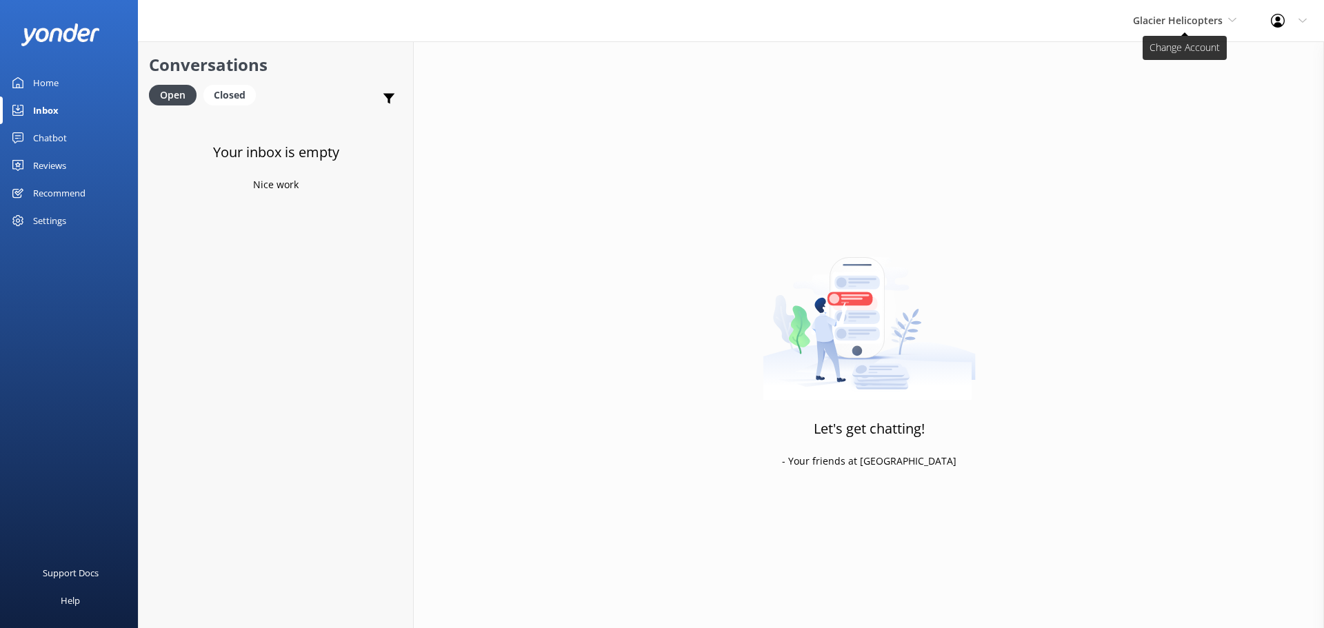
click at [1189, 17] on span "Glacier Helicopters" at bounding box center [1178, 20] width 90 height 13
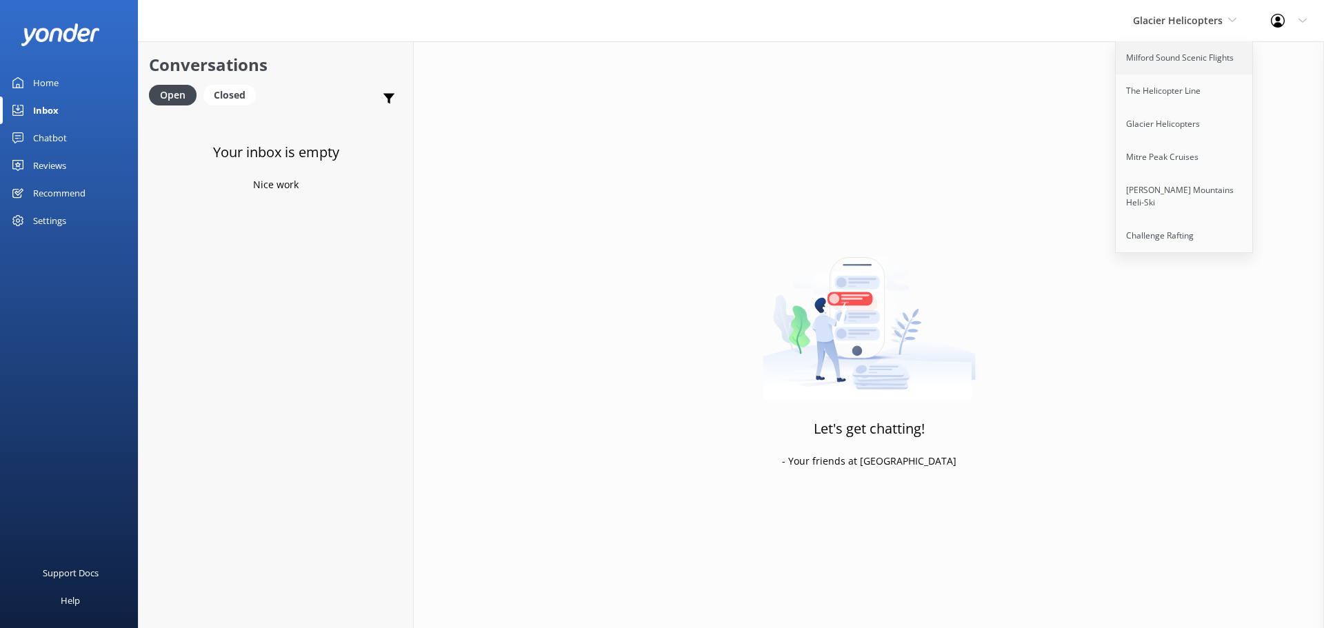
click at [1153, 48] on link "Milford Sound Scenic Flights" at bounding box center [1185, 57] width 138 height 33
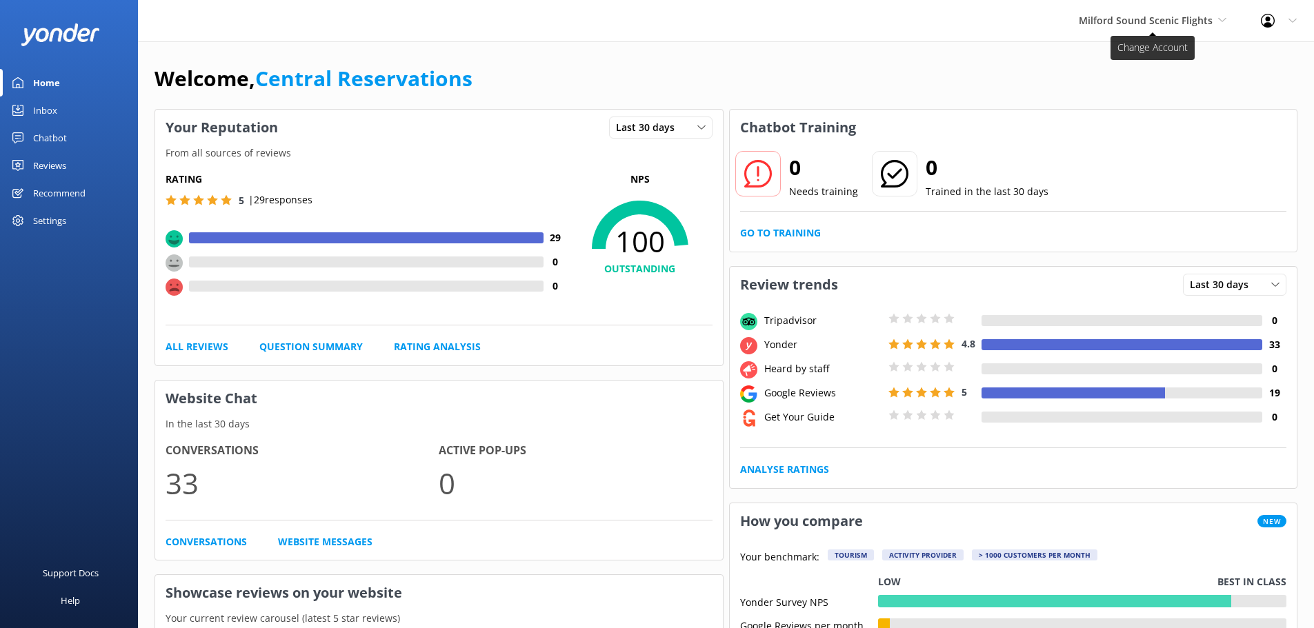
click at [1177, 14] on span "Milford Sound Scenic Flights" at bounding box center [1145, 20] width 134 height 13
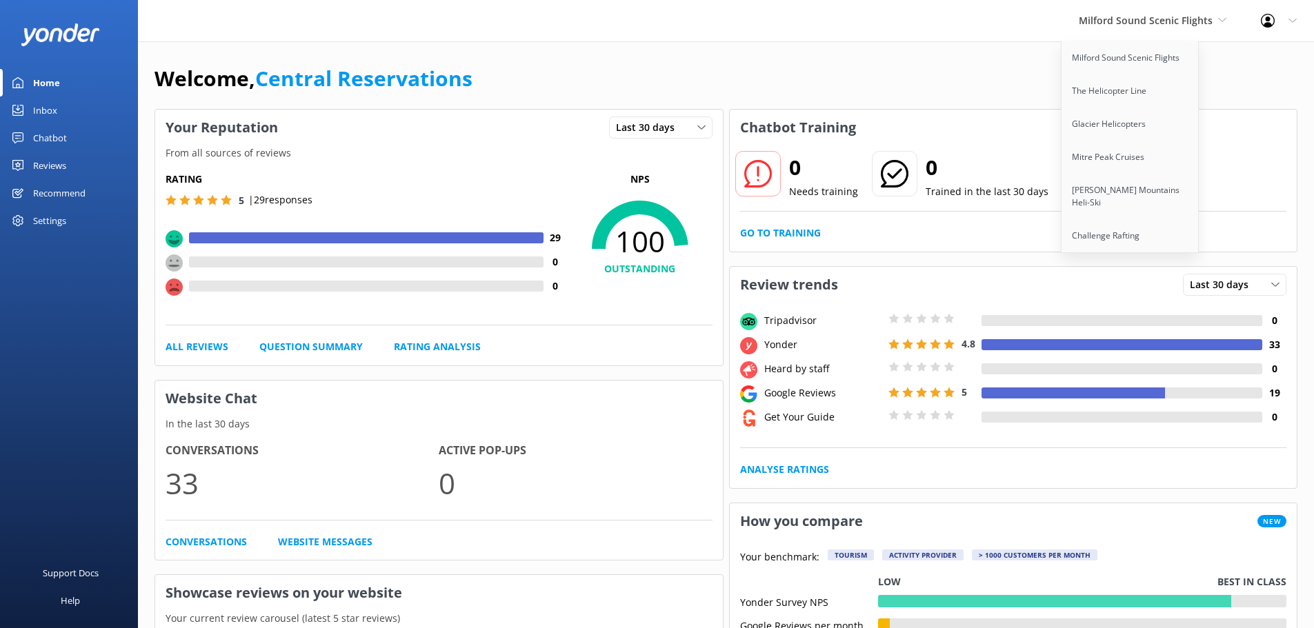
drag, startPoint x: 69, startPoint y: 118, endPoint x: 60, endPoint y: 118, distance: 9.0
click at [69, 118] on link "Inbox" at bounding box center [69, 111] width 138 height 28
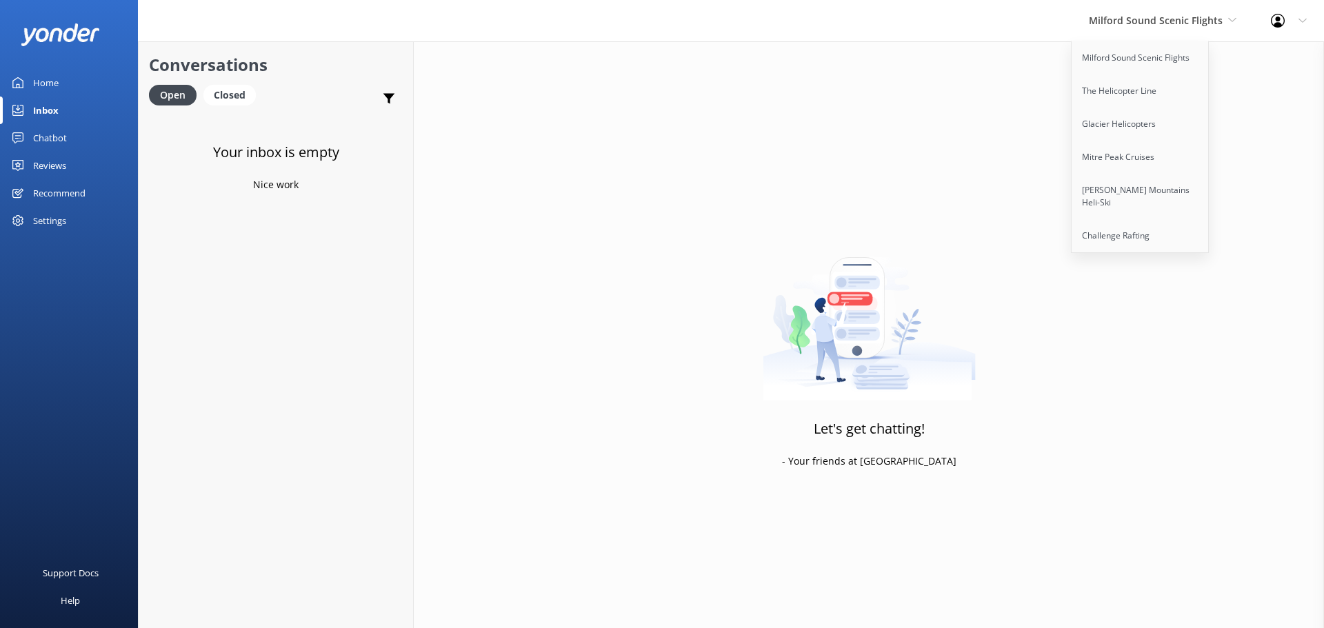
click at [52, 114] on div "Inbox" at bounding box center [46, 111] width 26 height 28
click at [1159, 54] on link "Milford Sound Scenic Flights" at bounding box center [1141, 57] width 138 height 33
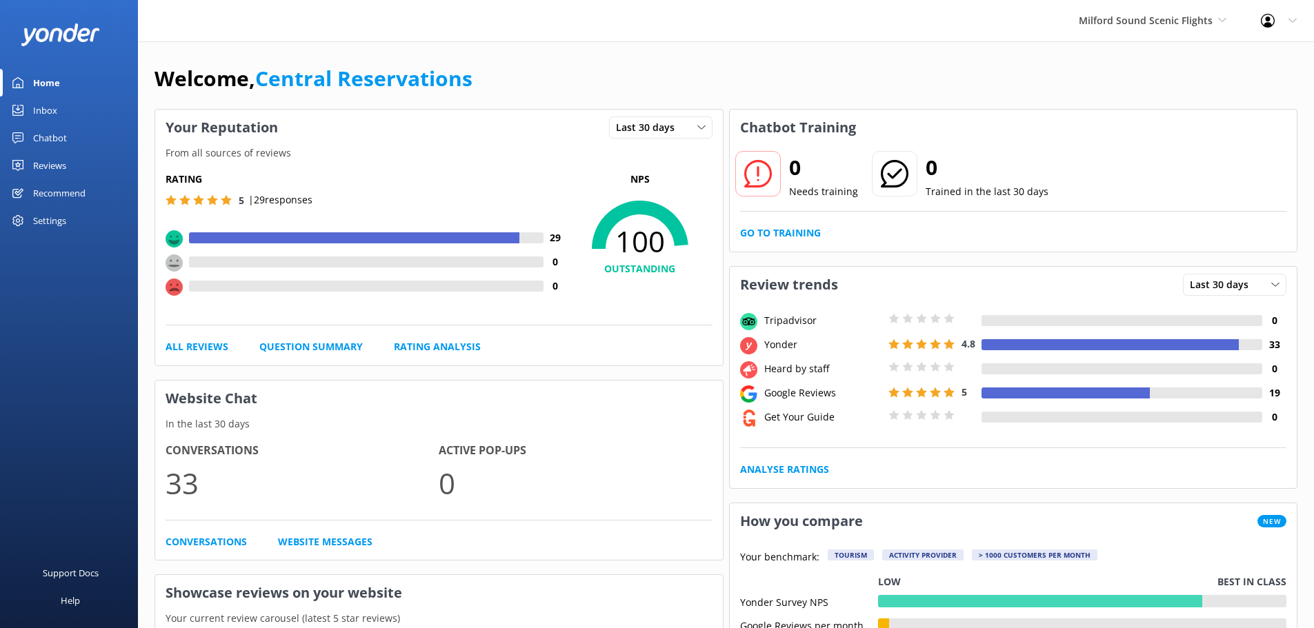
click at [48, 115] on div "Inbox" at bounding box center [45, 111] width 24 height 28
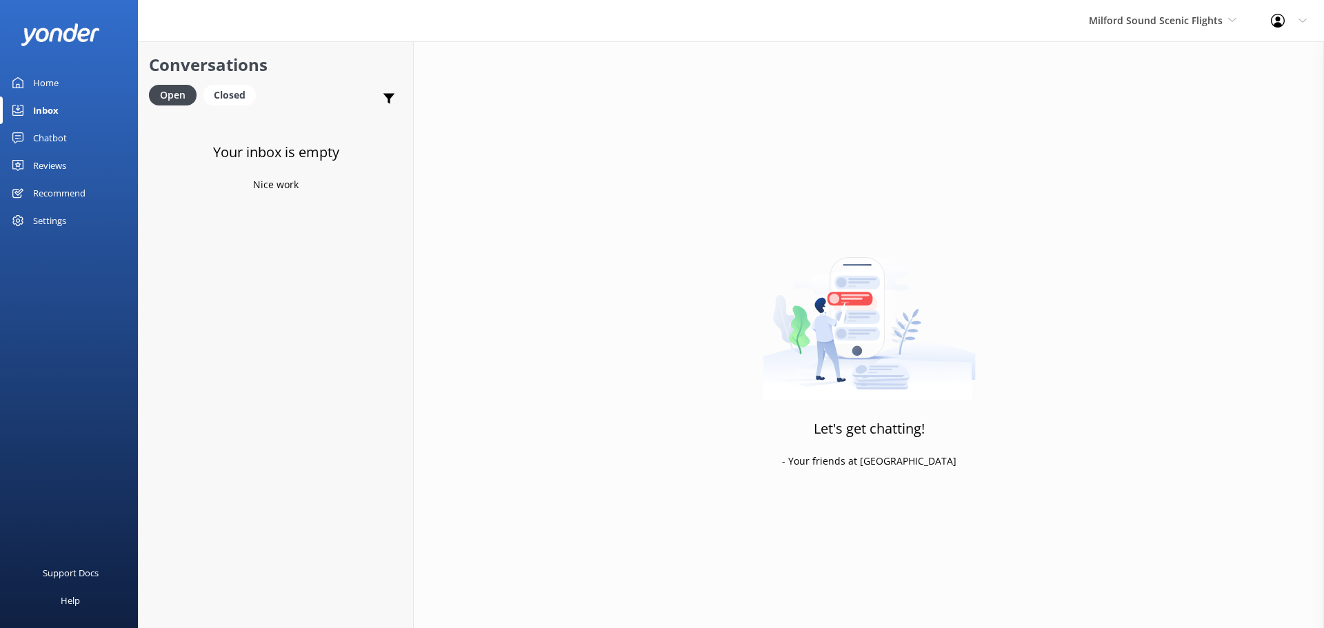
click at [1159, 29] on div "Milford Sound Scenic Flights [GEOGRAPHIC_DATA] Scenic Flights The Helicopter Li…" at bounding box center [1163, 20] width 182 height 41
click at [1150, 99] on link "The Helicopter Line" at bounding box center [1141, 90] width 138 height 33
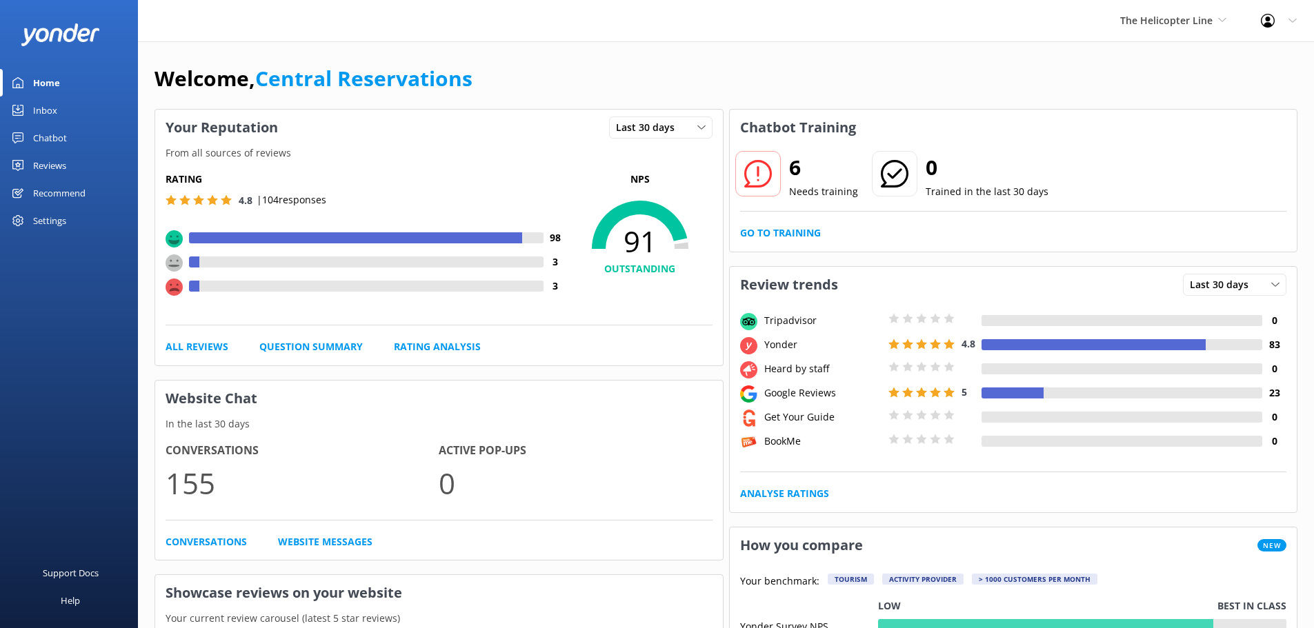
click at [609, 381] on h3 "Website Chat" at bounding box center [438, 399] width 567 height 36
click at [35, 117] on div "Inbox" at bounding box center [45, 111] width 24 height 28
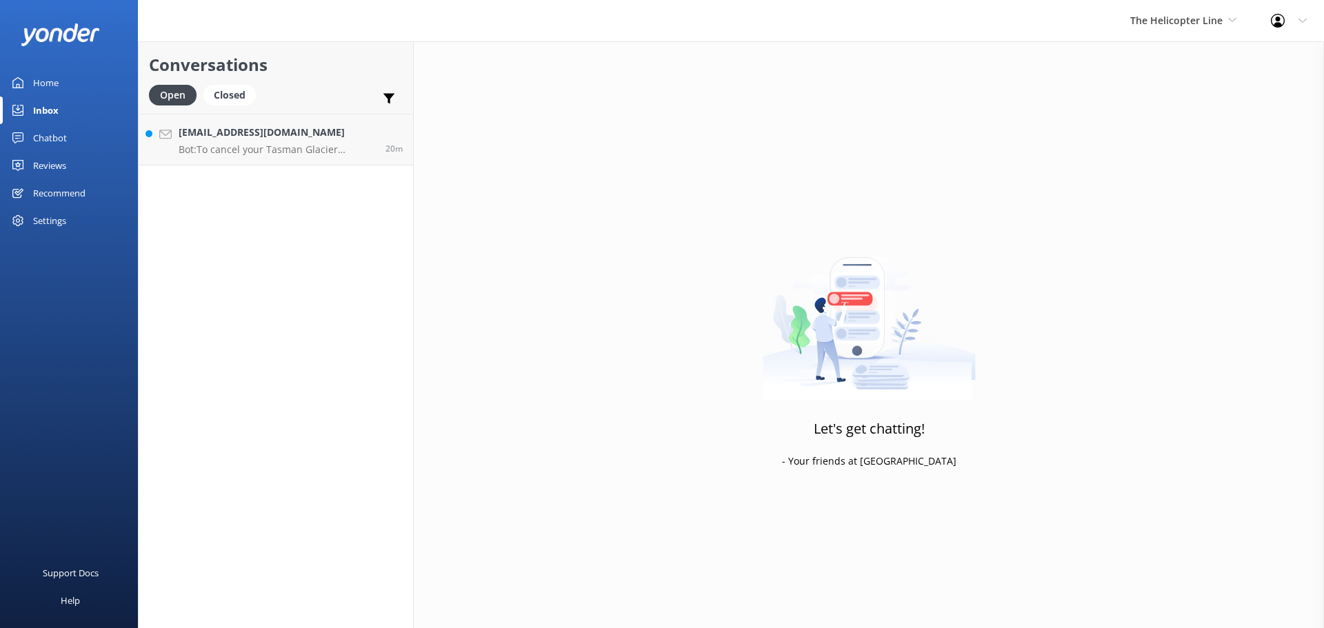
click at [994, 125] on div "Let's get chatting! - Your friends at [GEOGRAPHIC_DATA]" at bounding box center [869, 355] width 910 height 628
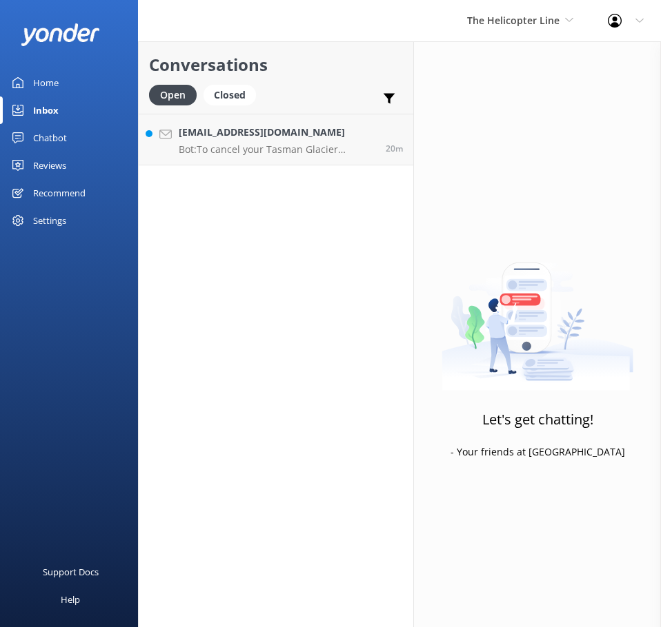
click at [270, 250] on div "Conversations Open Closed Important Converted Assigned to me Unassigned [EMAIL_…" at bounding box center [276, 334] width 276 height 586
click at [245, 146] on p "Bot: To cancel your Tasman Glacier [PERSON_NAME] booking, please contact the Ao…" at bounding box center [277, 149] width 197 height 12
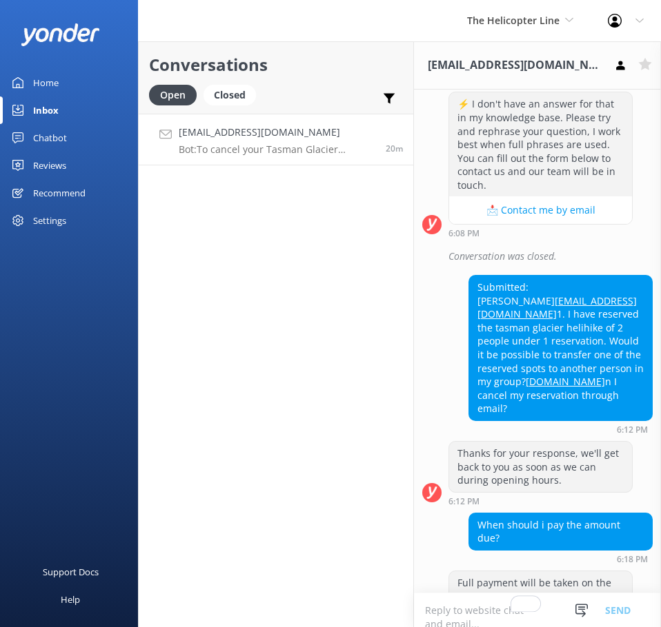
scroll to position [312, 0]
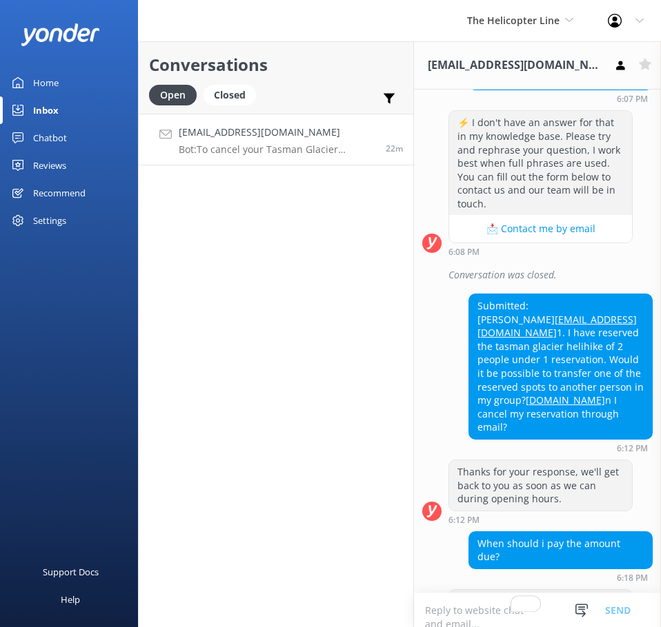
click at [268, 391] on div "Conversations Open Closed Important Converted Assigned to me Unassigned [EMAIL_…" at bounding box center [276, 334] width 276 height 586
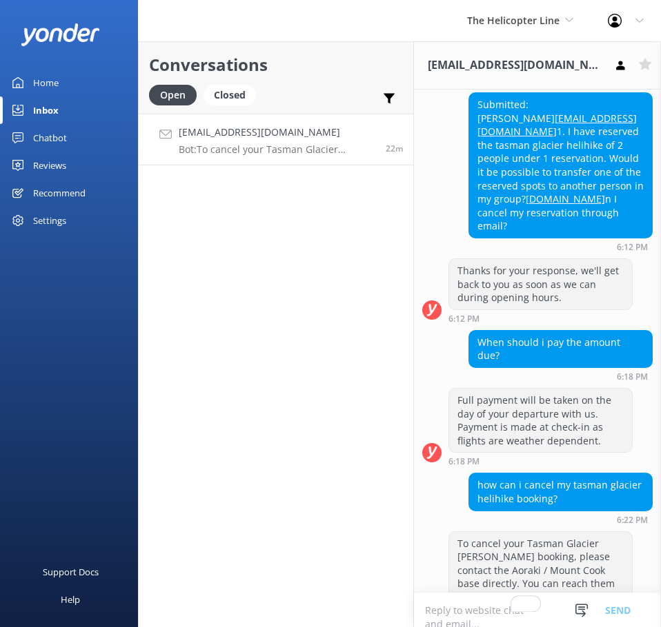
scroll to position [587, 0]
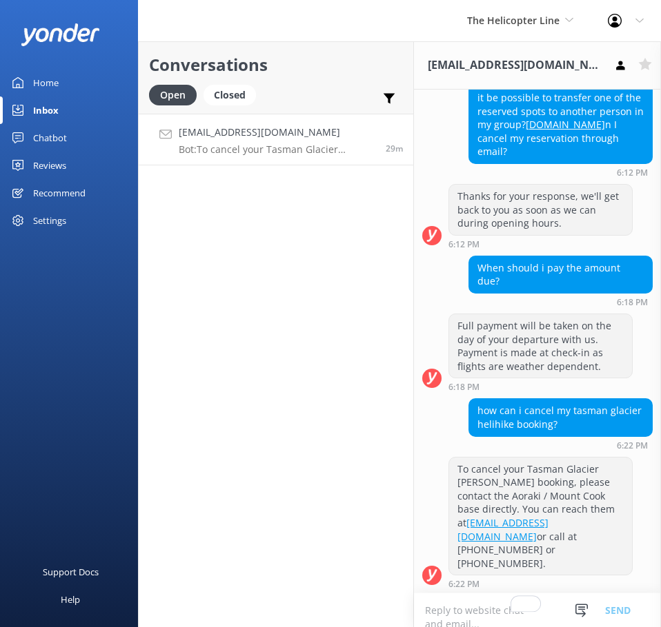
click at [52, 110] on div "Inbox" at bounding box center [46, 111] width 26 height 28
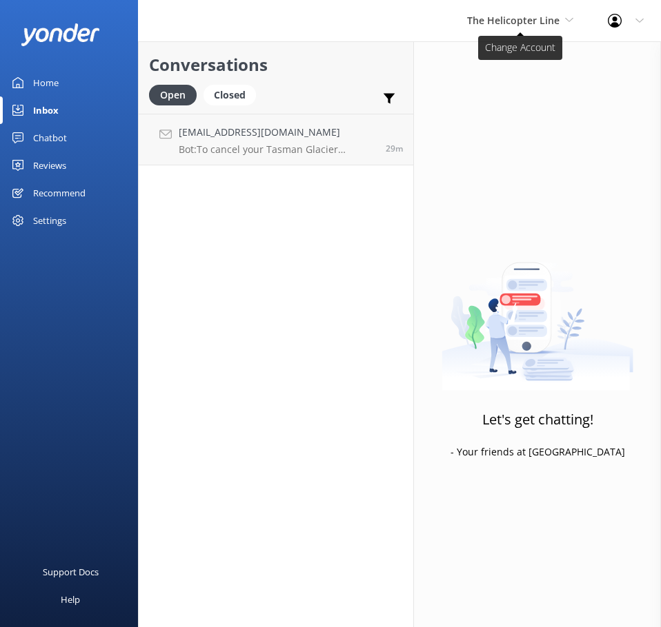
click at [527, 20] on span "The Helicopter Line" at bounding box center [513, 20] width 92 height 13
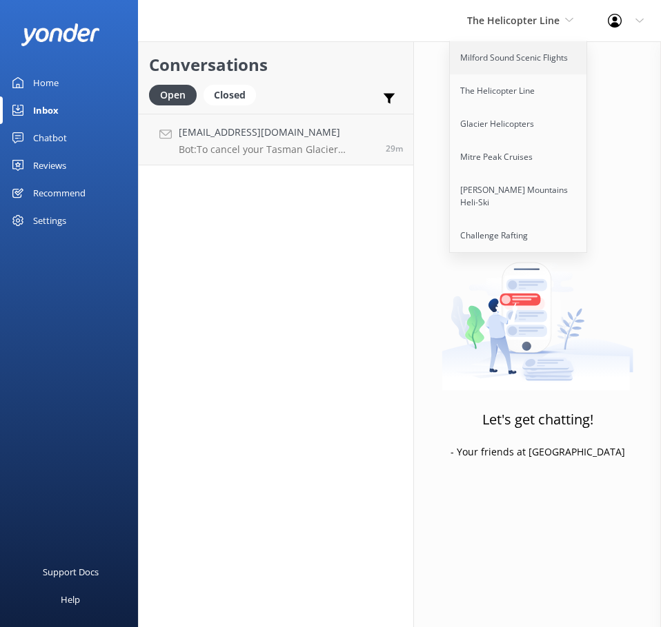
click at [525, 57] on link "Milford Sound Scenic Flights" at bounding box center [519, 57] width 138 height 33
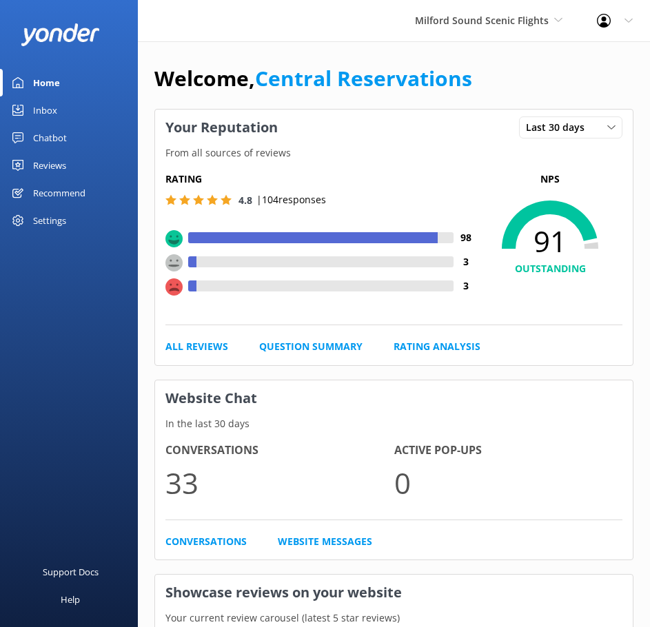
click at [37, 112] on div "Inbox" at bounding box center [45, 111] width 24 height 28
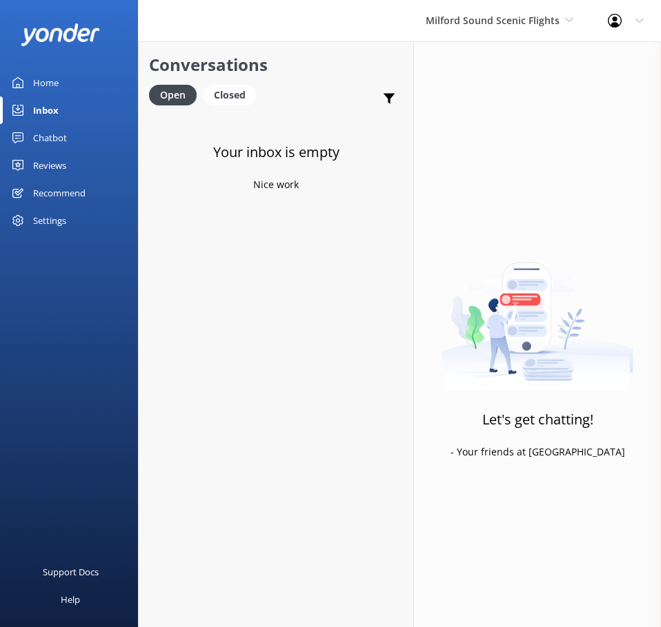
click at [525, 33] on div "Milford Sound Scenic Flights [GEOGRAPHIC_DATA] Scenic Flights The Helicopter Li…" at bounding box center [499, 20] width 182 height 41
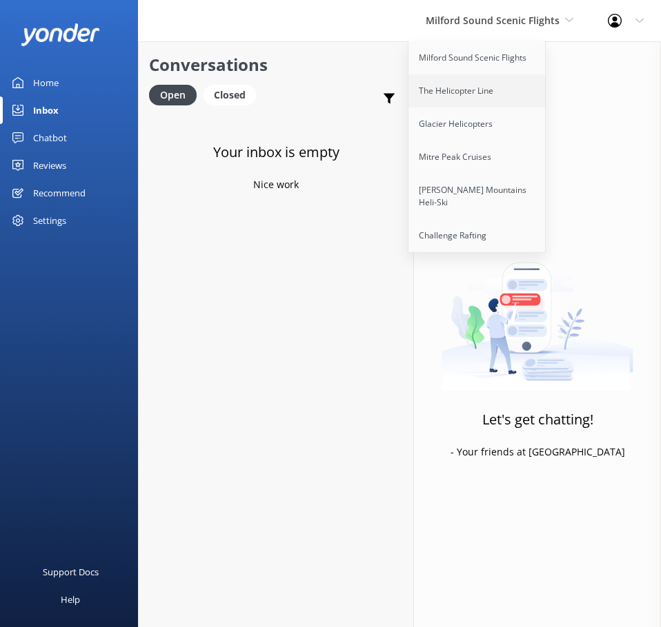
click at [499, 88] on link "The Helicopter Line" at bounding box center [477, 90] width 138 height 33
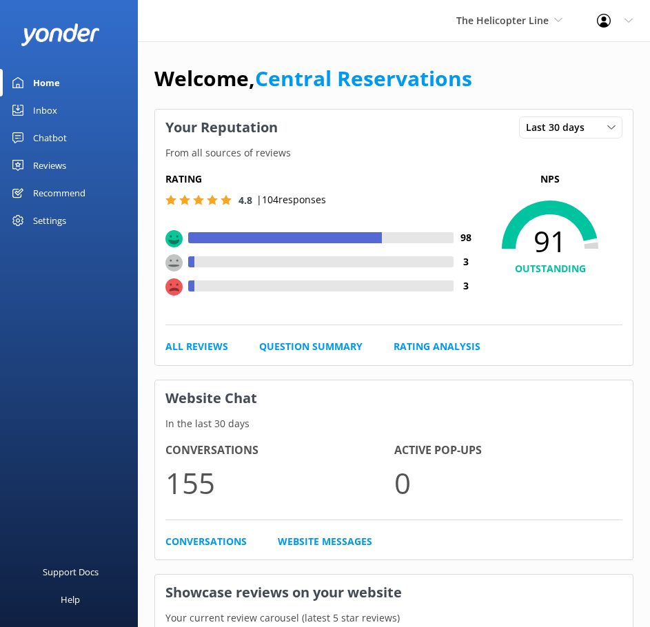
click at [52, 114] on div "Inbox" at bounding box center [45, 111] width 24 height 28
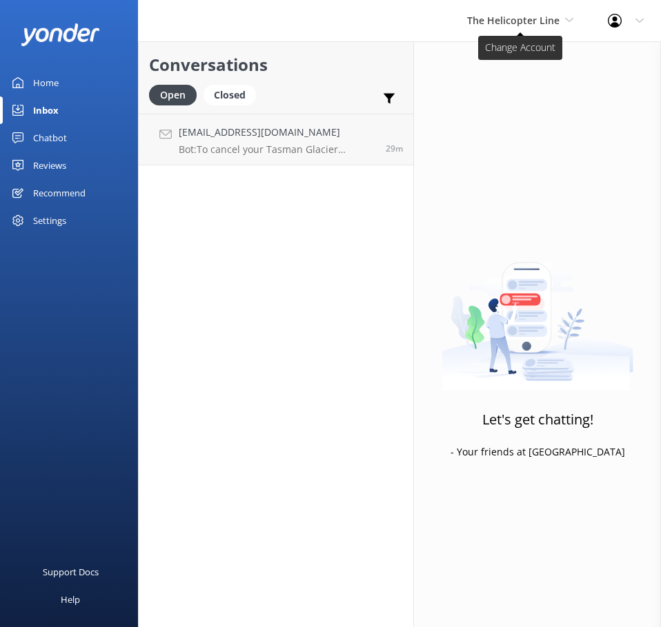
click at [512, 28] on span "The Helicopter Line" at bounding box center [520, 20] width 106 height 15
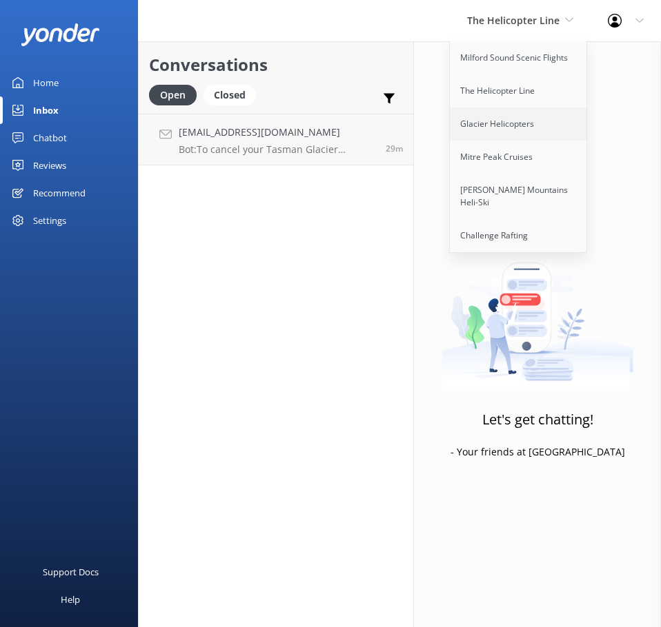
click at [530, 123] on link "Glacier Helicopters" at bounding box center [519, 124] width 138 height 33
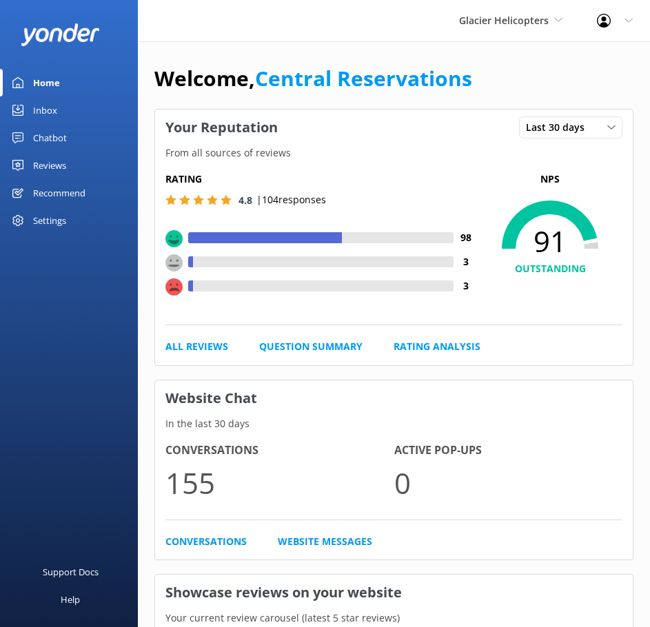
click at [57, 113] on link "Inbox" at bounding box center [69, 111] width 138 height 28
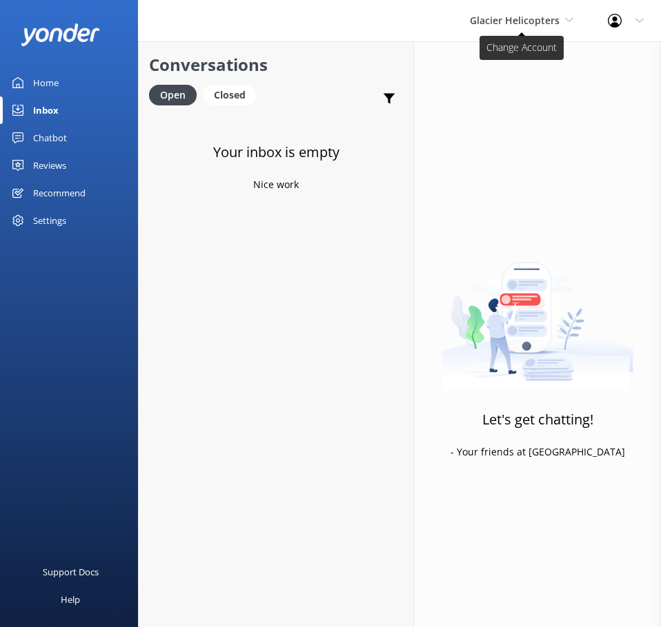
click at [488, 19] on span "Glacier Helicopters" at bounding box center [515, 20] width 90 height 13
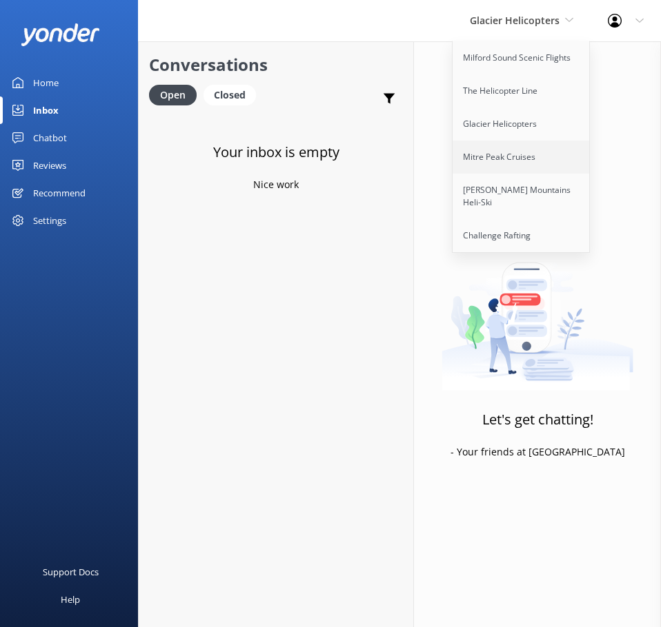
click at [497, 148] on link "Mitre Peak Cruises" at bounding box center [521, 157] width 138 height 33
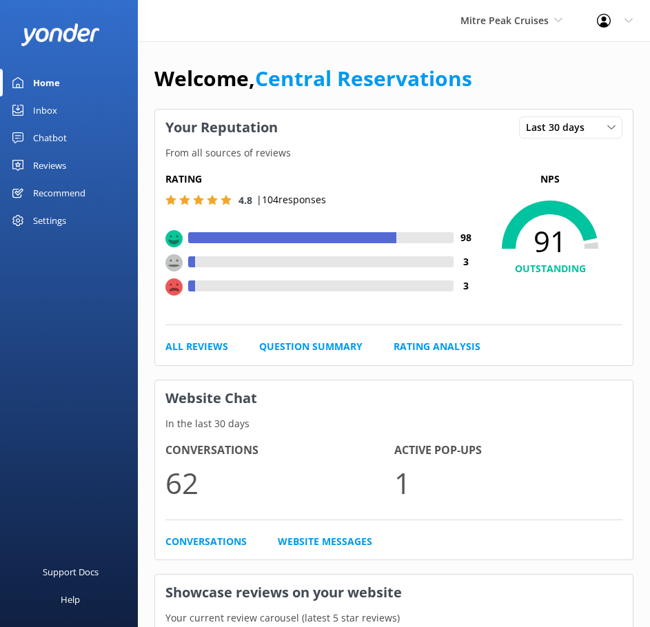
click at [58, 109] on link "Inbox" at bounding box center [69, 111] width 138 height 28
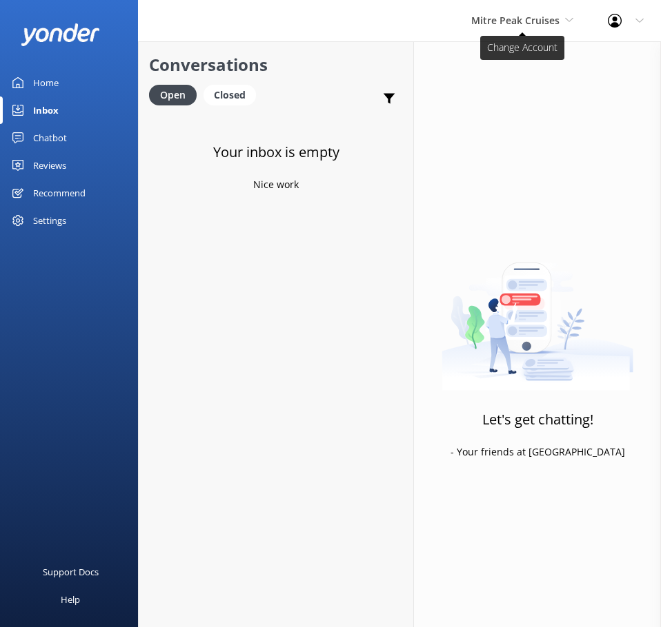
click at [542, 14] on span "Mitre Peak Cruises" at bounding box center [515, 20] width 88 height 13
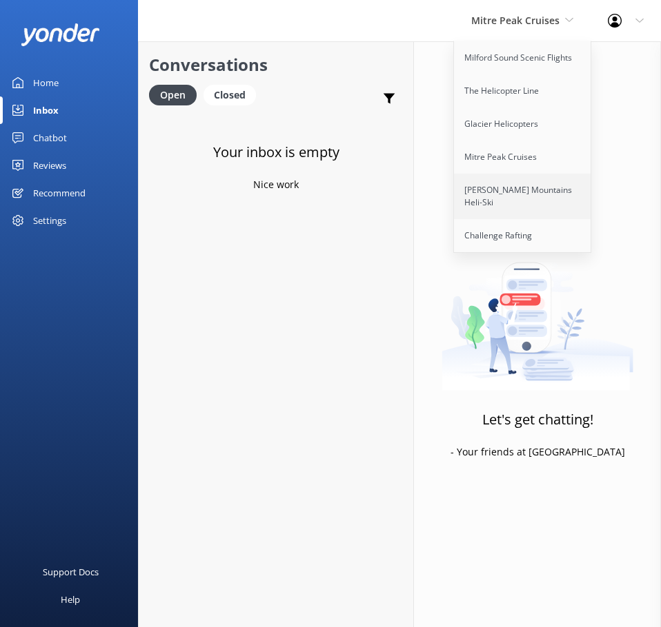
click at [519, 189] on link "[PERSON_NAME] Mountains Heli-Ski" at bounding box center [523, 197] width 138 height 46
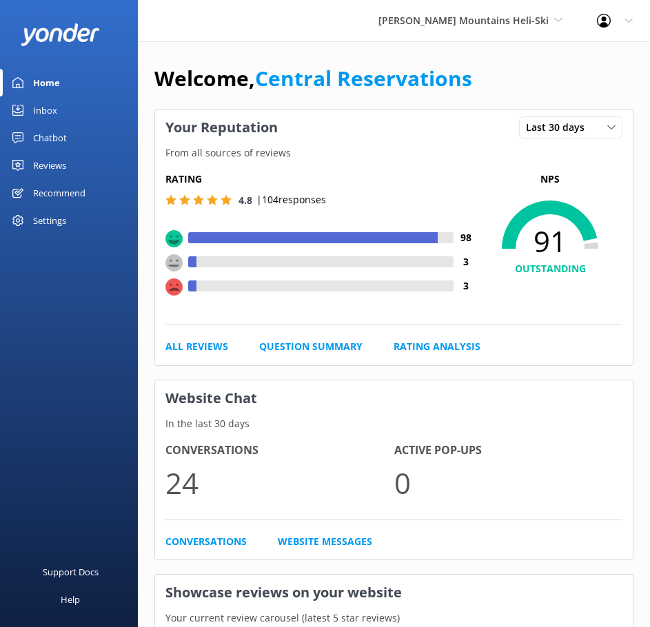
click at [68, 105] on link "Inbox" at bounding box center [69, 111] width 138 height 28
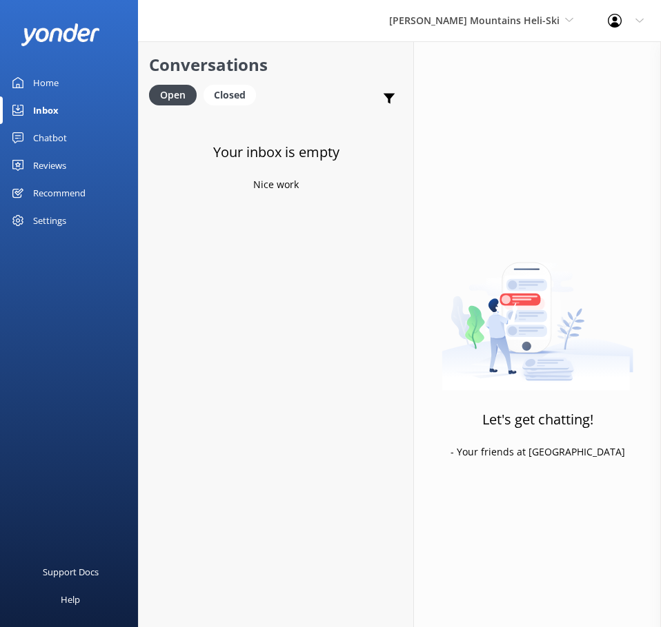
click at [510, 29] on div "[PERSON_NAME] Mountains Heli-Ski Milford Sound Scenic Flights The Helicopter Li…" at bounding box center [481, 20] width 219 height 41
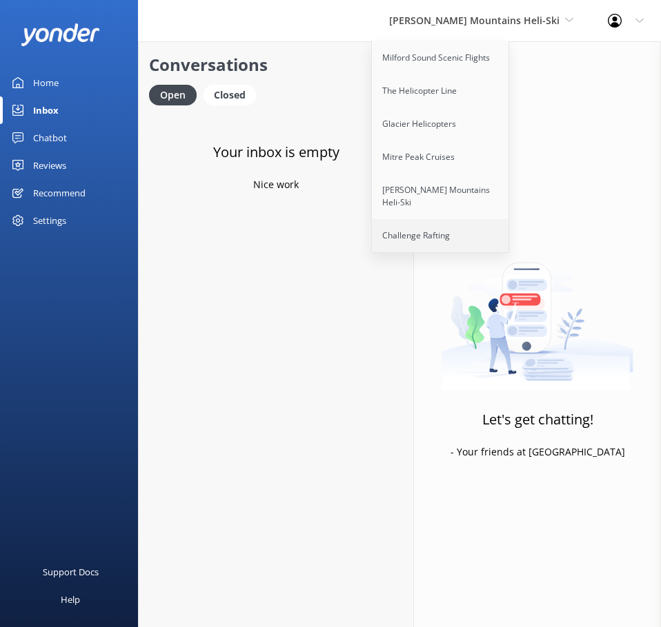
click at [493, 219] on link "Challenge Rafting" at bounding box center [441, 235] width 138 height 33
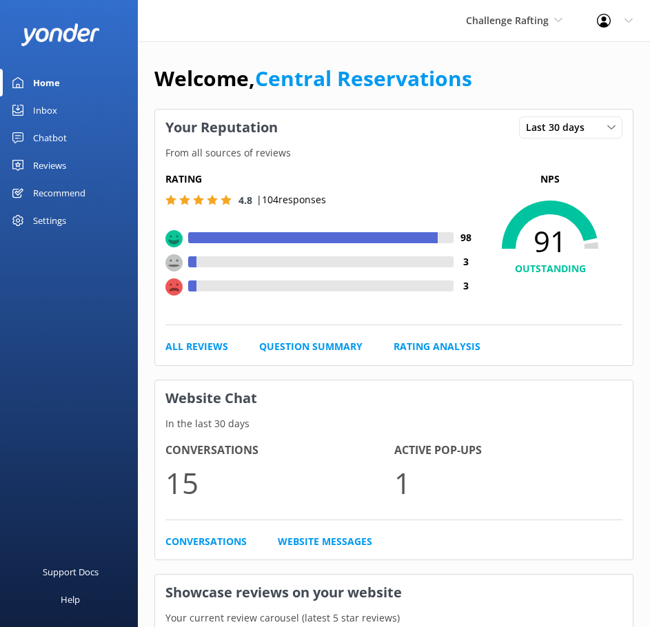
click at [61, 107] on link "Inbox" at bounding box center [69, 111] width 138 height 28
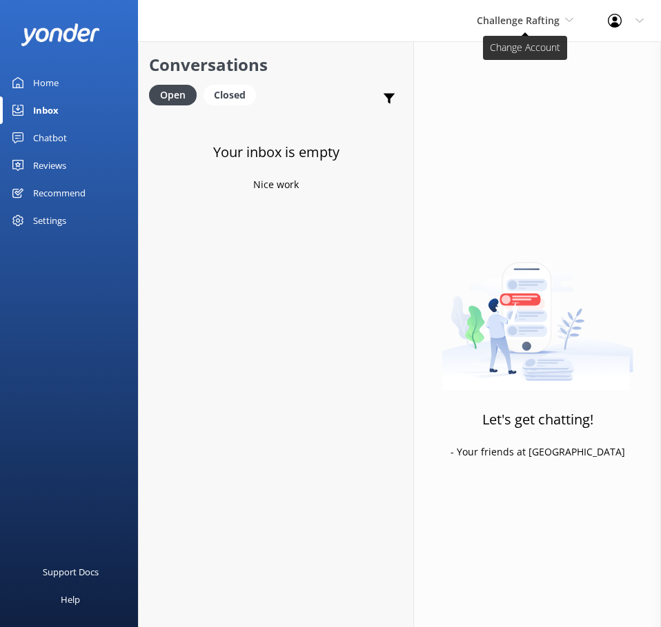
click at [539, 24] on span "Challenge Rafting" at bounding box center [517, 20] width 83 height 13
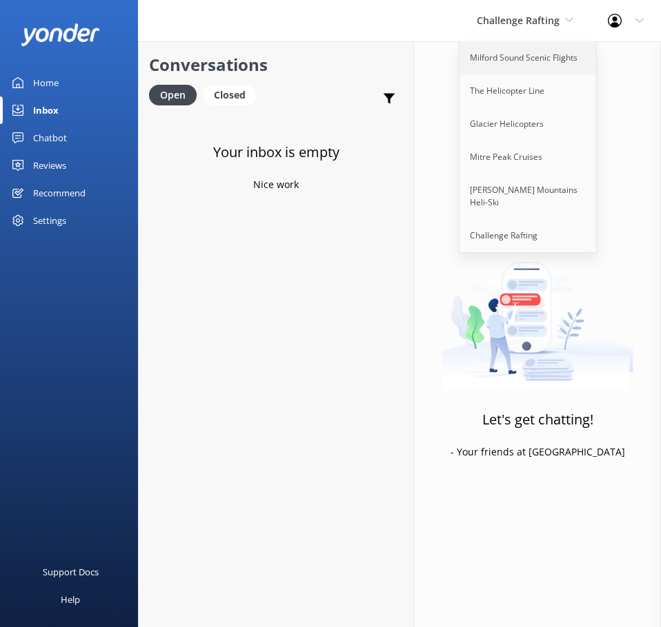
click at [492, 63] on link "Milford Sound Scenic Flights" at bounding box center [528, 57] width 138 height 33
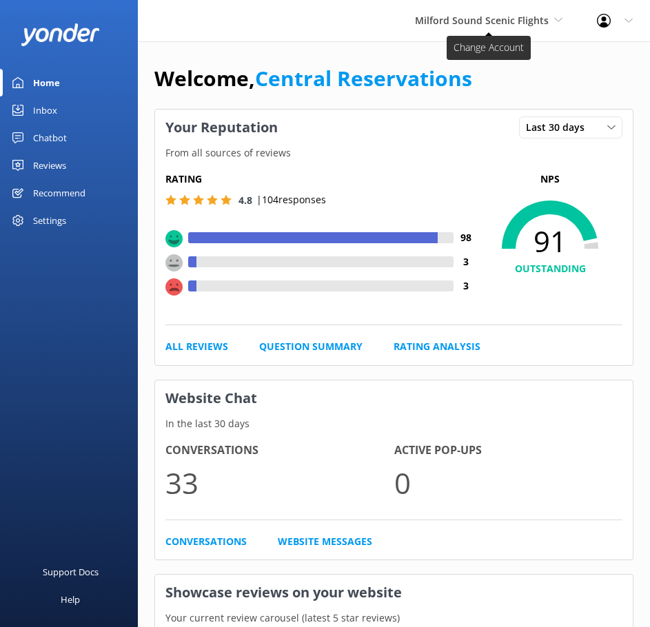
click at [527, 22] on span "Milford Sound Scenic Flights" at bounding box center [482, 20] width 134 height 13
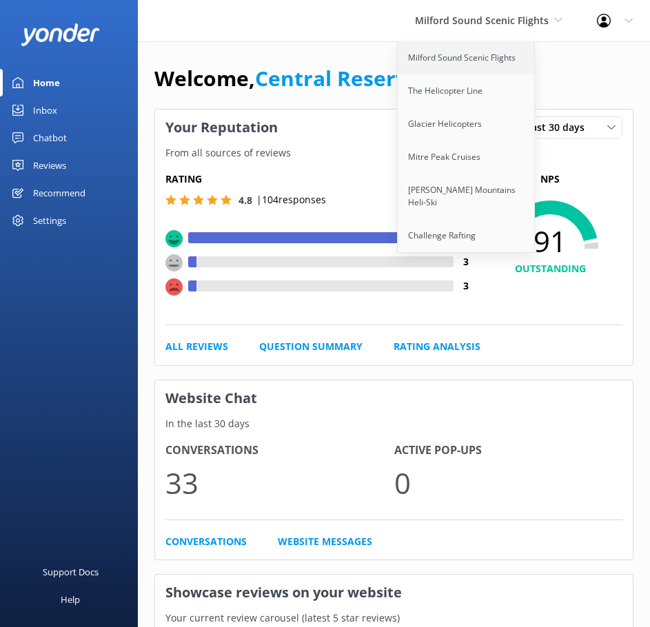
click at [503, 61] on link "Milford Sound Scenic Flights" at bounding box center [467, 57] width 138 height 33
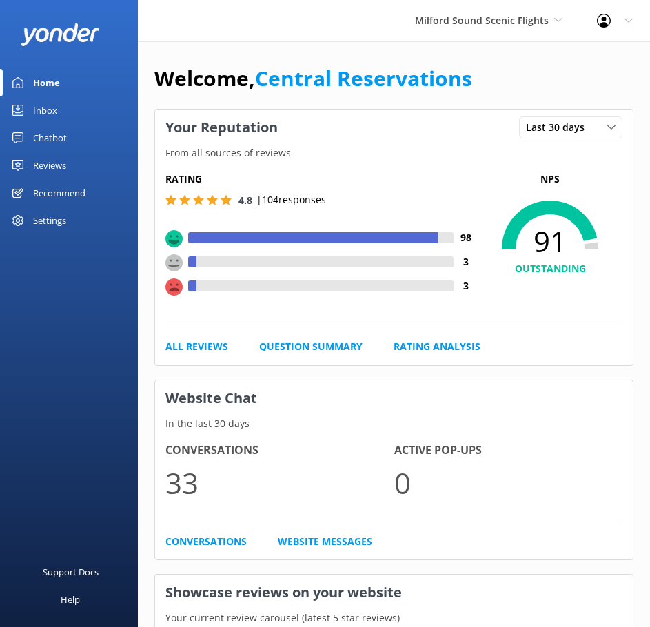
click at [62, 108] on link "Inbox" at bounding box center [69, 111] width 138 height 28
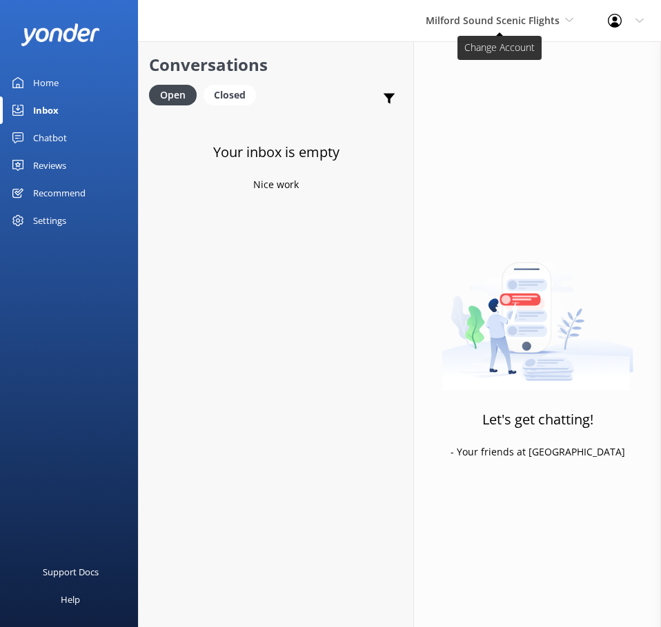
click at [483, 17] on span "Milford Sound Scenic Flights" at bounding box center [492, 20] width 134 height 13
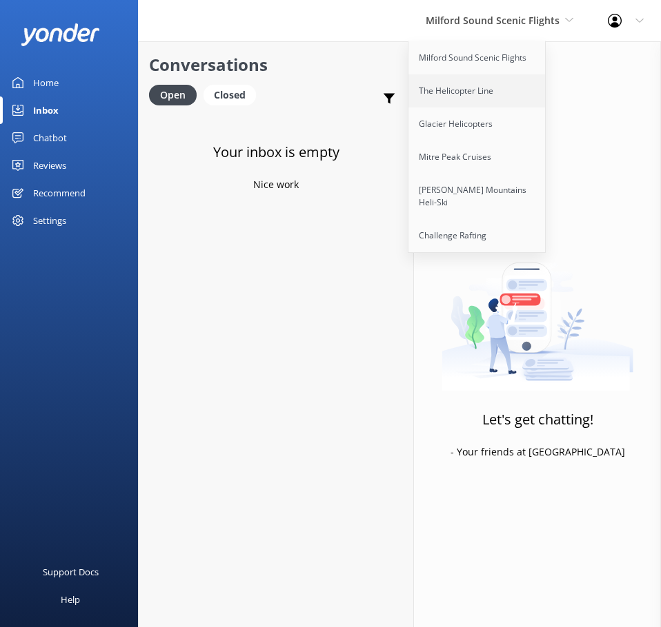
click at [471, 84] on link "The Helicopter Line" at bounding box center [477, 90] width 138 height 33
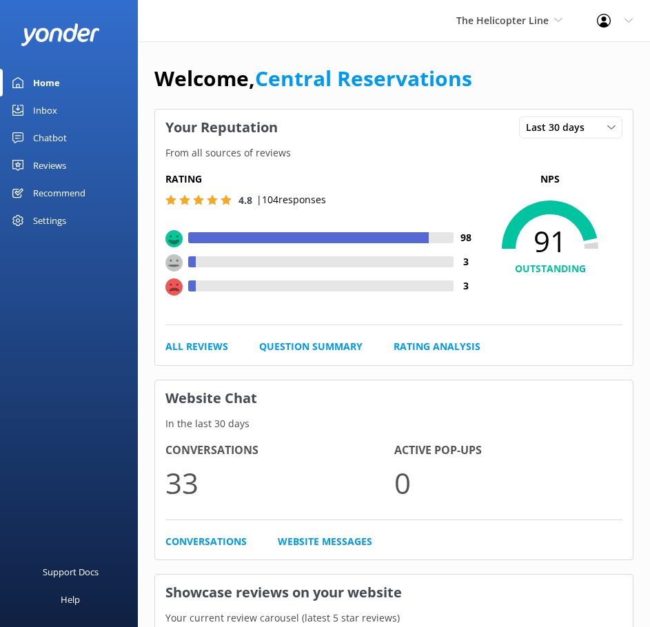
click at [43, 108] on div "Inbox" at bounding box center [45, 111] width 24 height 28
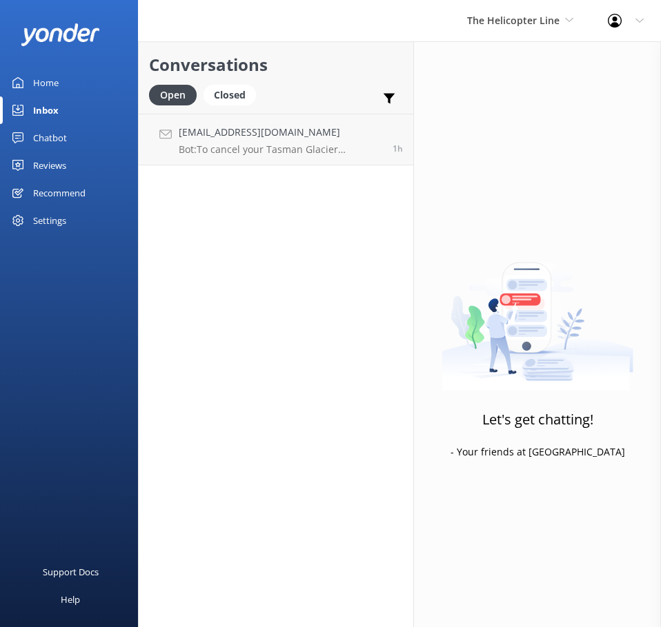
click at [525, 11] on div "The Helicopter Line Milford Sound Scenic Flights The Helicopter Line Glacier He…" at bounding box center [520, 20] width 141 height 41
